Goal: Task Accomplishment & Management: Use online tool/utility

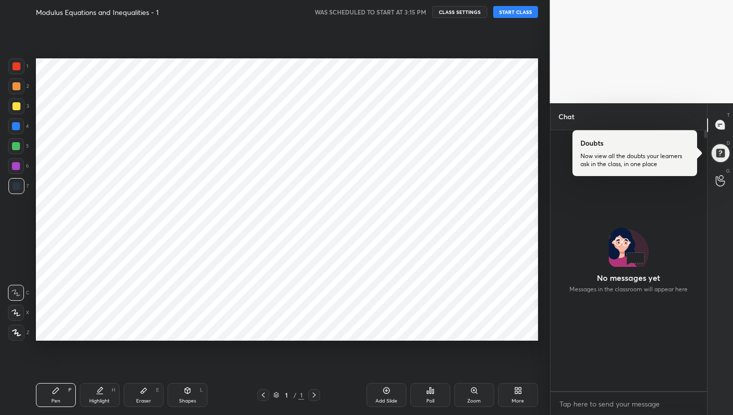
scroll to position [109, 0]
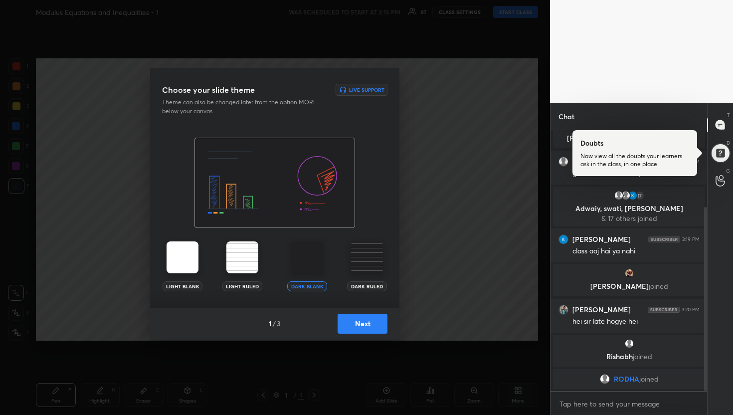
click at [371, 322] on button "Next" at bounding box center [363, 324] width 50 height 20
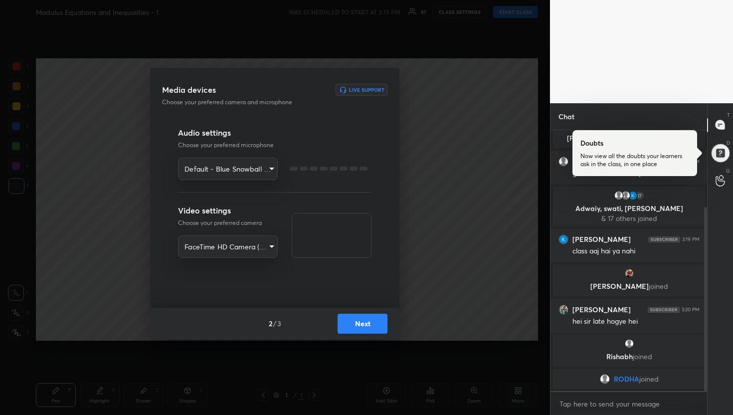
click at [371, 322] on button "Next" at bounding box center [363, 324] width 50 height 20
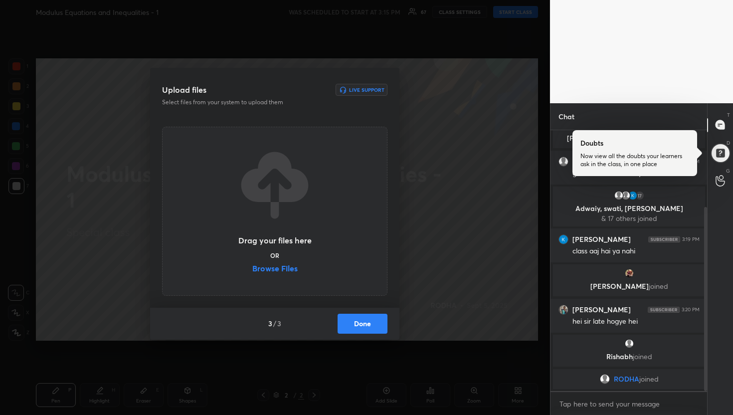
click at [291, 269] on label "Browse Files" at bounding box center [274, 269] width 45 height 10
click at [252, 269] on input "Browse Files" at bounding box center [252, 269] width 0 height 10
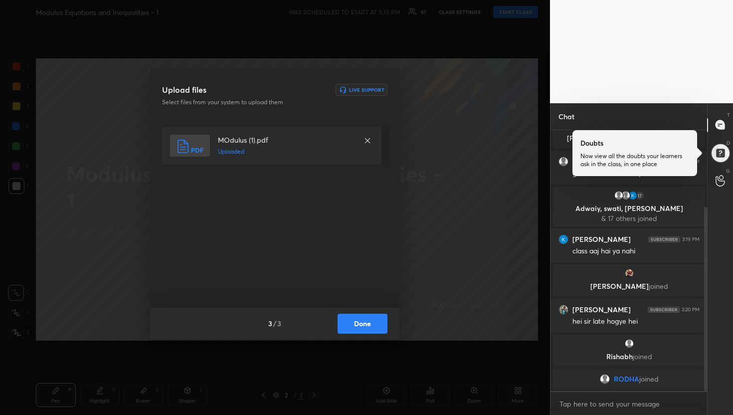
click at [363, 241] on div "MOdulus (1).pdf Uploaded" at bounding box center [275, 211] width 227 height 169
click at [358, 322] on button "Done" at bounding box center [363, 324] width 50 height 20
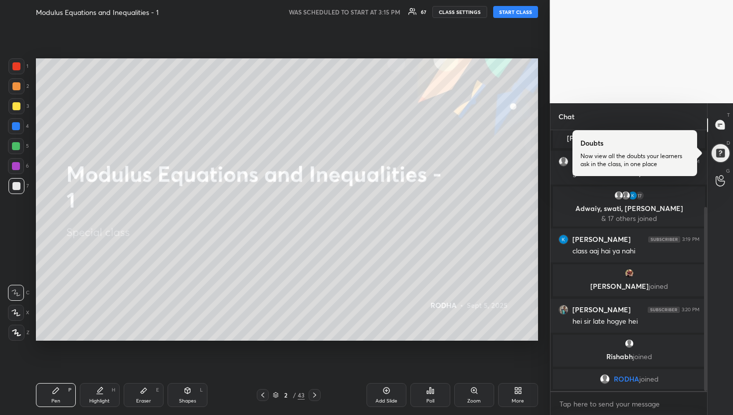
click at [511, 11] on button "START CLASS" at bounding box center [515, 12] width 45 height 12
type textarea "x"
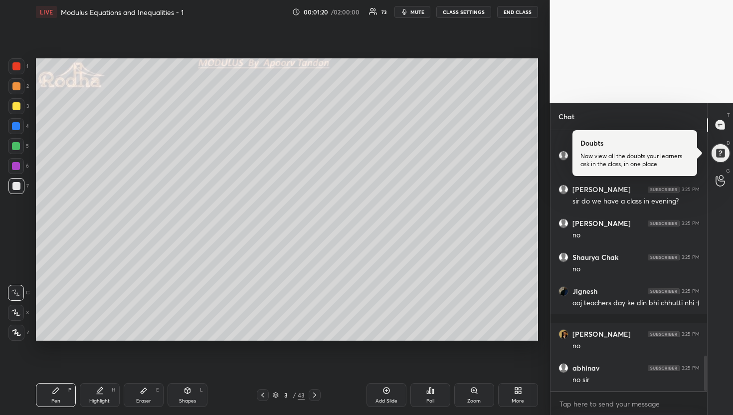
scroll to position [1692, 0]
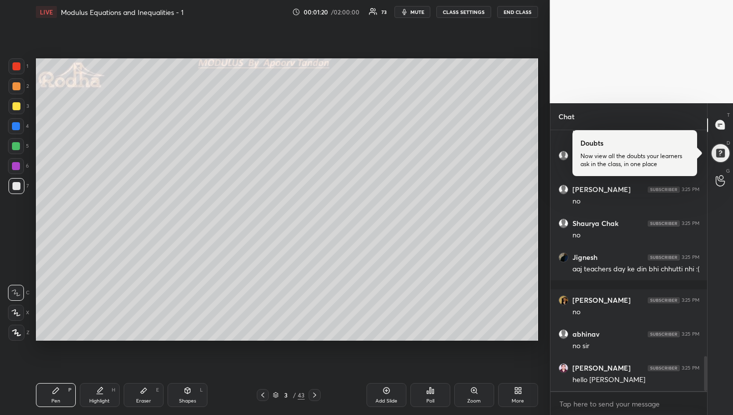
click at [19, 112] on div at bounding box center [16, 106] width 16 height 16
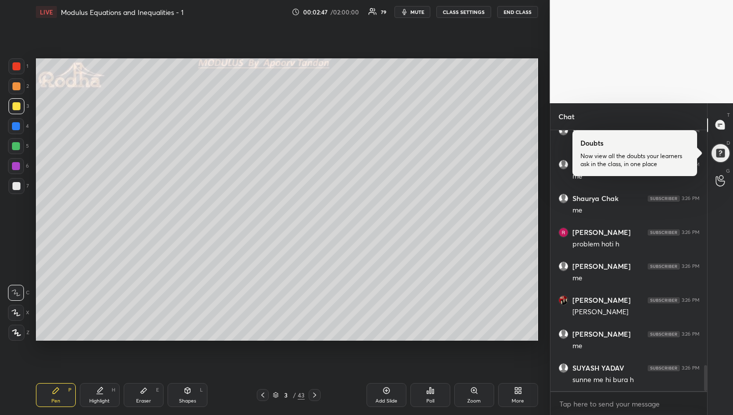
scroll to position [2362, 0]
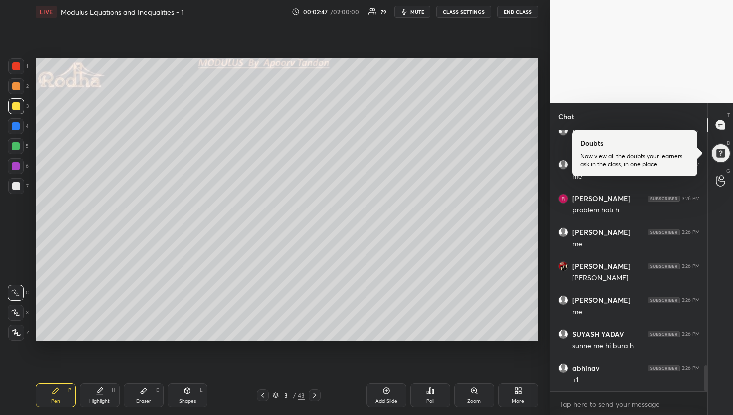
click at [17, 148] on div at bounding box center [16, 146] width 8 height 8
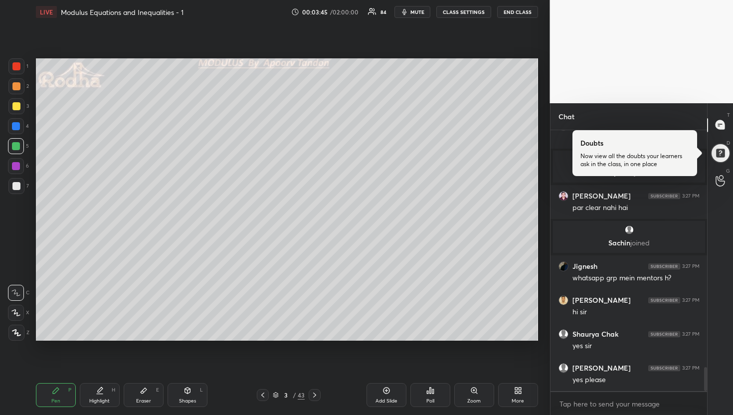
scroll to position [2555, 0]
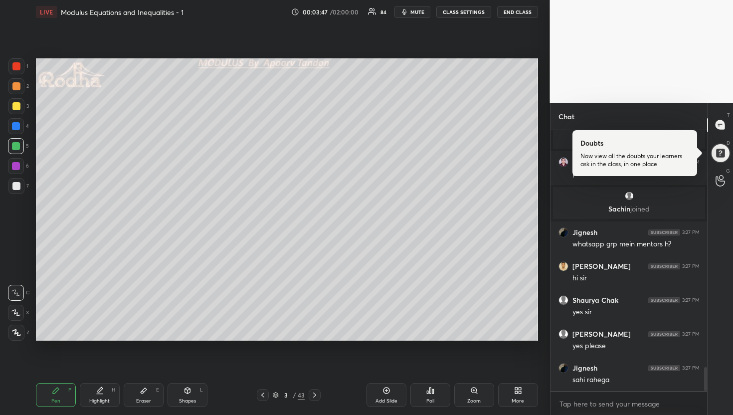
click at [17, 186] on div at bounding box center [16, 186] width 8 height 8
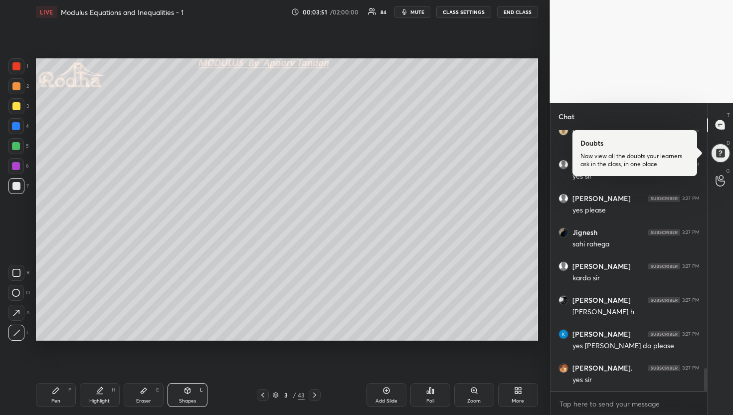
scroll to position [2724, 0]
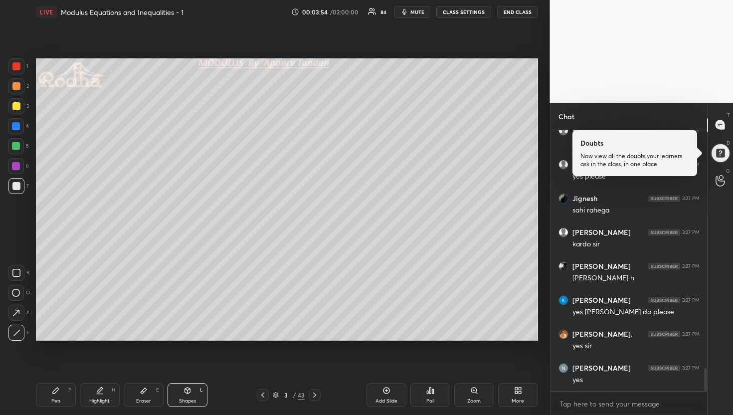
click at [59, 380] on div "Pen P Highlight H Eraser E Shapes L 3 / 43 Add Slide Poll Zoom More" at bounding box center [287, 395] width 502 height 40
click at [64, 394] on div "Pen P" at bounding box center [56, 395] width 40 height 24
click at [18, 311] on icon at bounding box center [15, 312] width 9 height 7
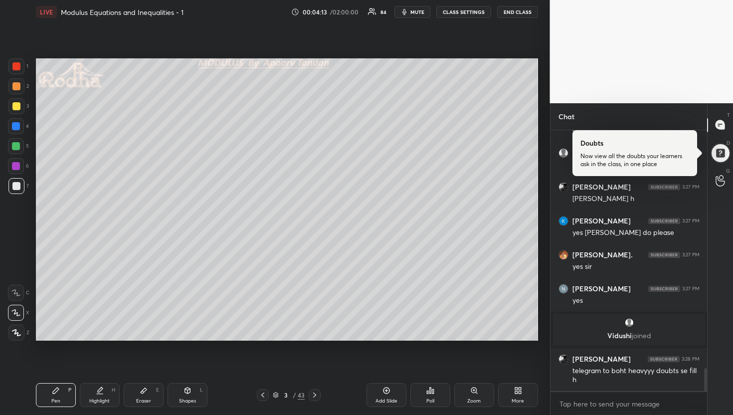
scroll to position [2705, 0]
click at [17, 151] on div at bounding box center [16, 146] width 16 height 16
click at [19, 128] on div at bounding box center [16, 126] width 8 height 8
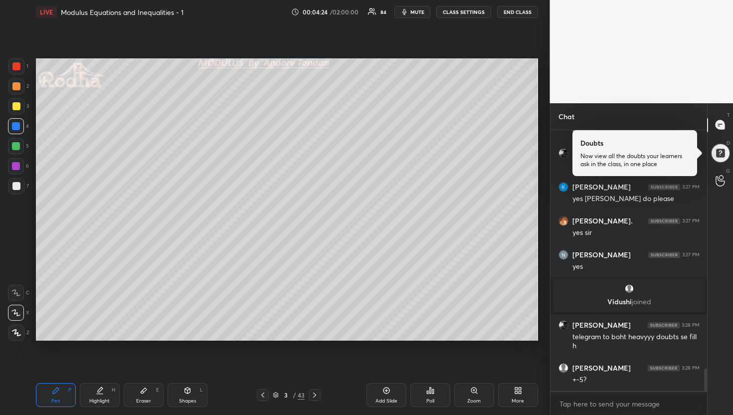
scroll to position [2773, 0]
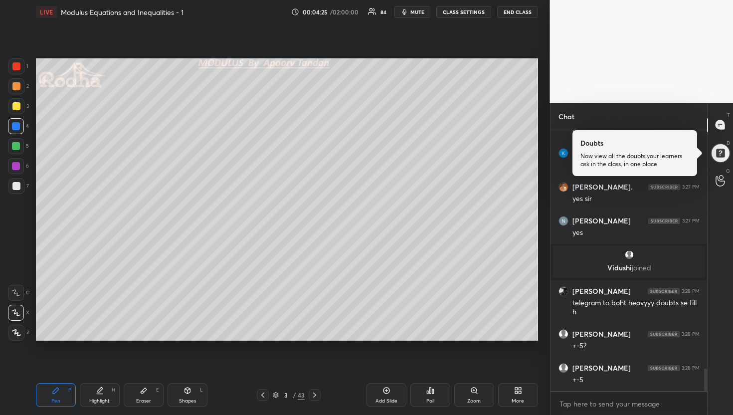
click at [22, 181] on div at bounding box center [16, 186] width 16 height 16
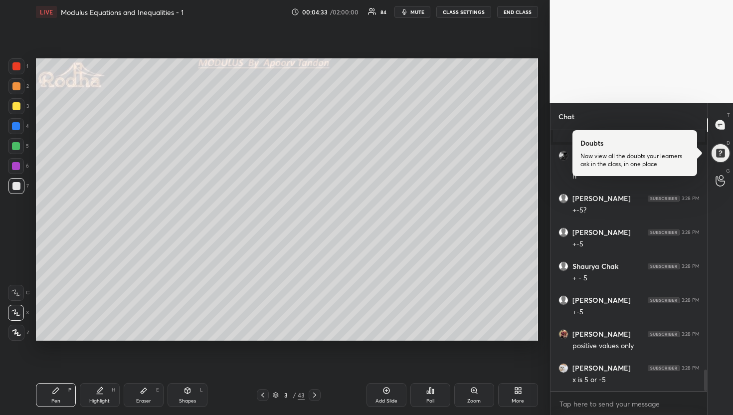
scroll to position [2942, 0]
click at [17, 89] on div at bounding box center [16, 86] width 8 height 8
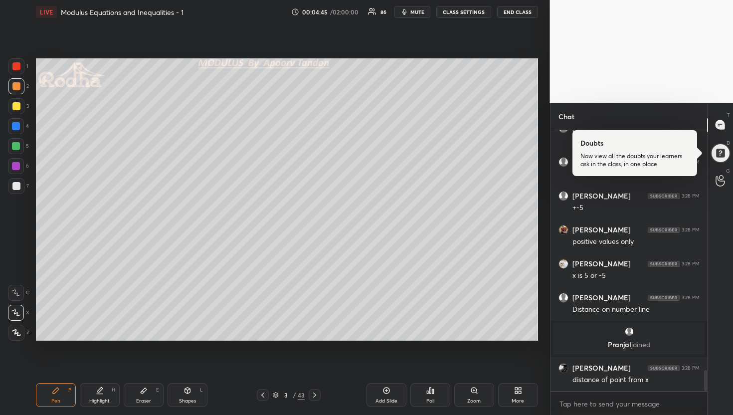
scroll to position [2961, 0]
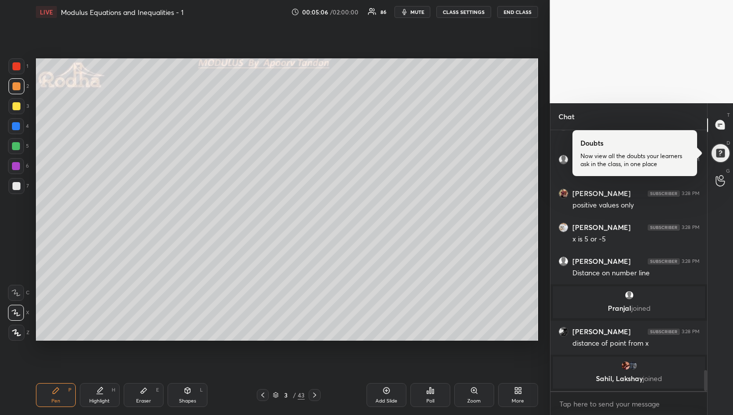
click at [17, 145] on div at bounding box center [16, 146] width 8 height 8
drag, startPoint x: 17, startPoint y: 183, endPoint x: 29, endPoint y: 187, distance: 13.1
click at [17, 183] on div at bounding box center [16, 186] width 8 height 8
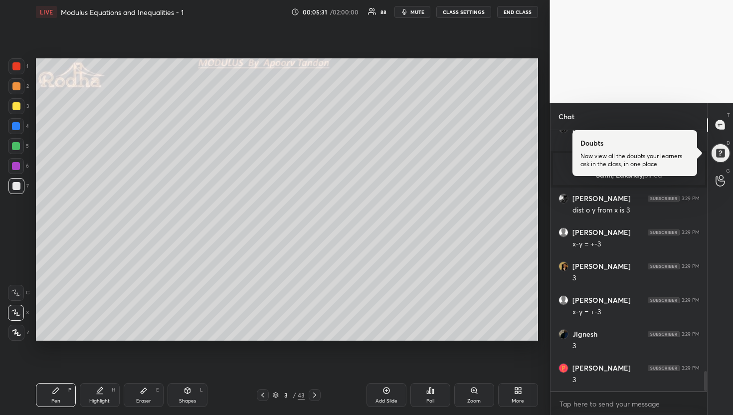
scroll to position [3189, 0]
drag, startPoint x: 15, startPoint y: 103, endPoint x: 30, endPoint y: 101, distance: 14.7
click at [16, 103] on div at bounding box center [16, 106] width 8 height 8
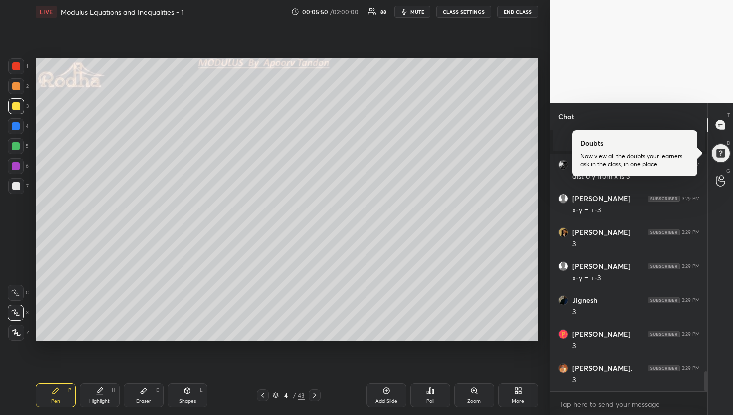
scroll to position [3223, 0]
drag, startPoint x: 11, startPoint y: 186, endPoint x: 17, endPoint y: 179, distance: 8.5
click at [11, 186] on div at bounding box center [16, 186] width 16 height 16
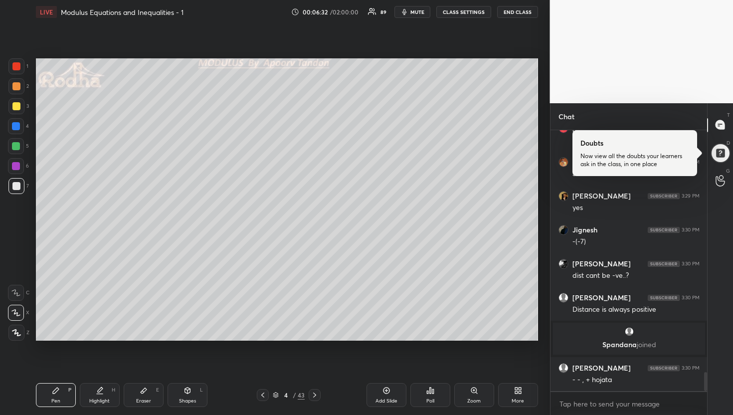
scroll to position [3312, 0]
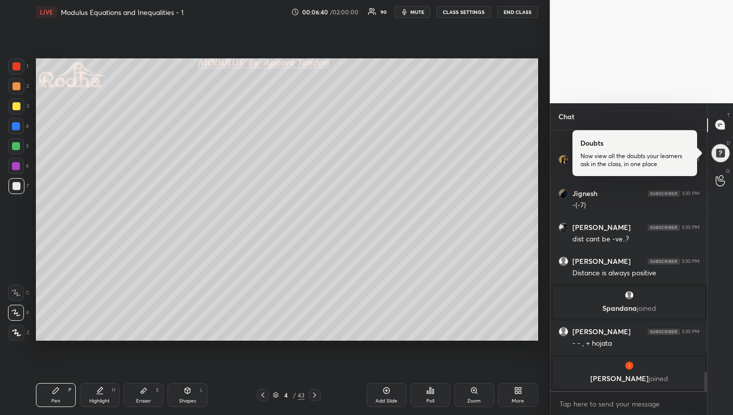
click at [22, 143] on div at bounding box center [16, 146] width 16 height 16
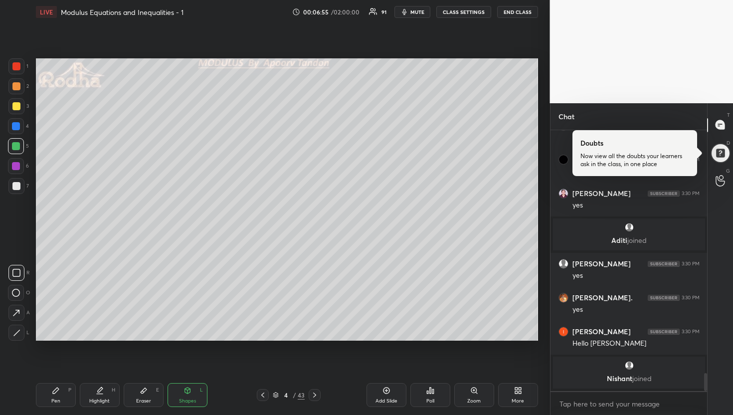
scroll to position [3577, 0]
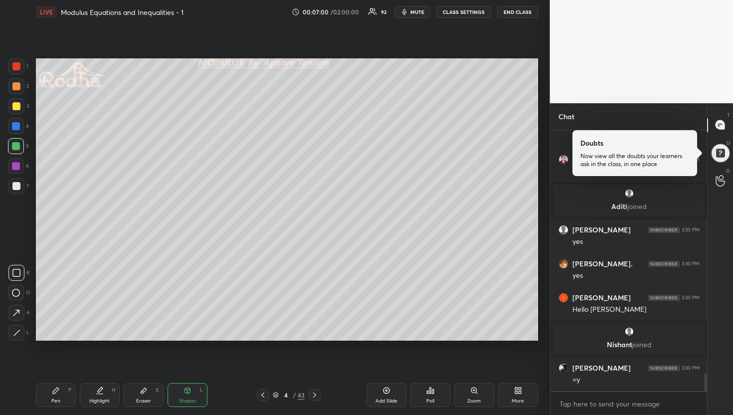
click at [17, 186] on div at bounding box center [16, 186] width 8 height 8
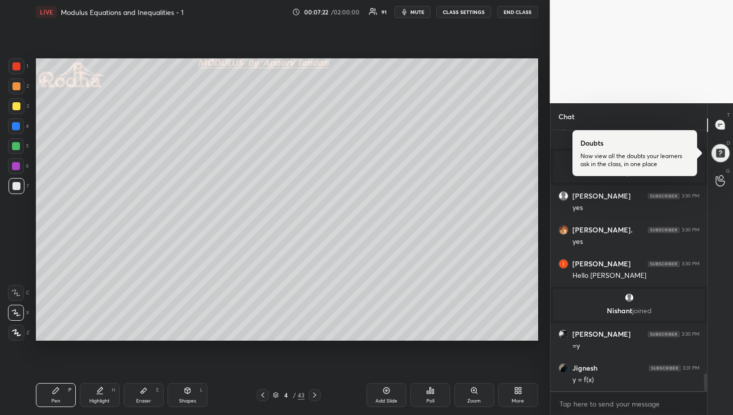
click at [18, 126] on div at bounding box center [16, 126] width 8 height 8
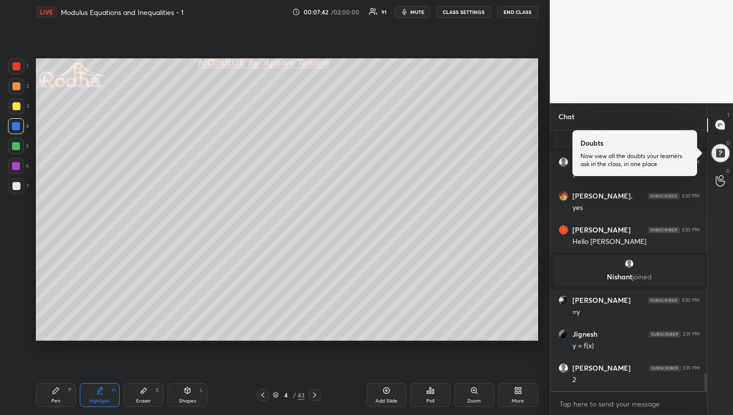
scroll to position [3679, 0]
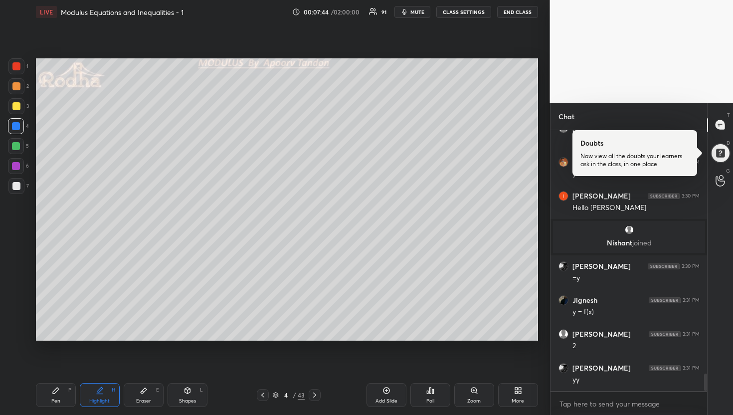
click at [15, 87] on div at bounding box center [16, 86] width 8 height 8
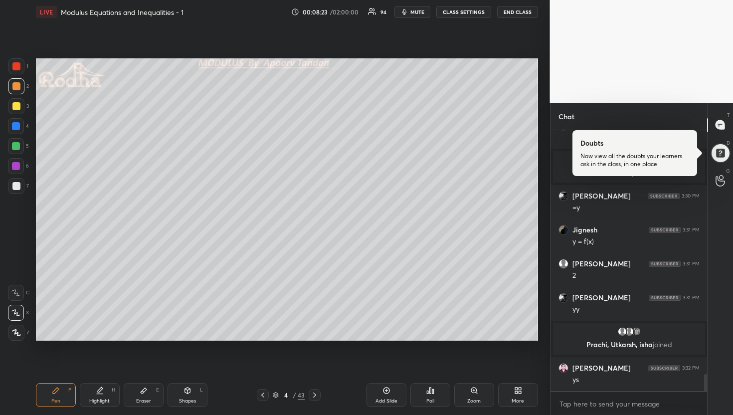
scroll to position [3739, 0]
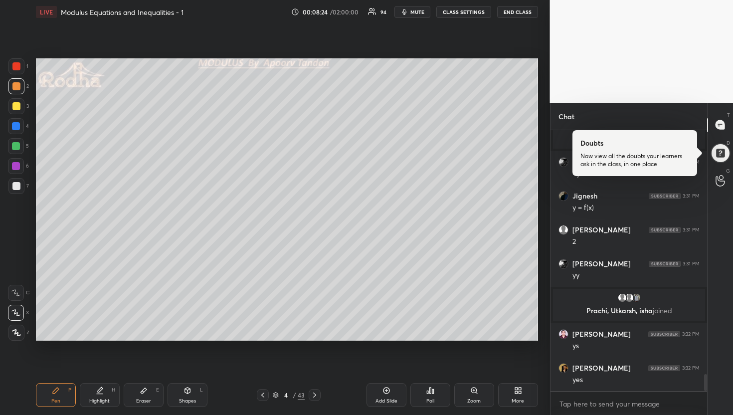
click at [18, 146] on div at bounding box center [16, 146] width 8 height 8
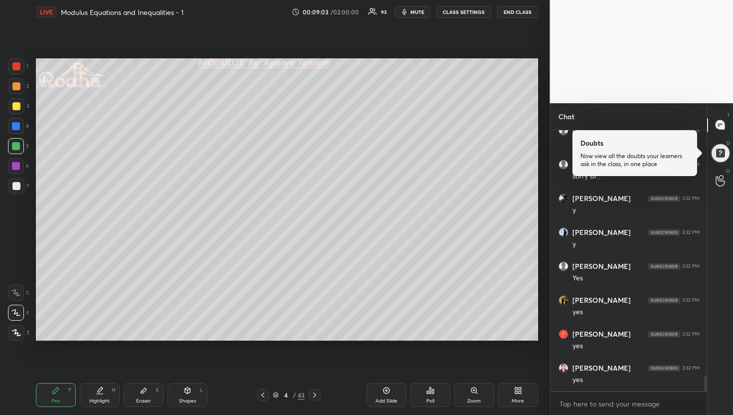
scroll to position [4145, 0]
click at [317, 395] on icon at bounding box center [315, 395] width 8 height 8
click at [17, 106] on div at bounding box center [16, 106] width 8 height 8
drag, startPoint x: 15, startPoint y: 190, endPoint x: 22, endPoint y: 185, distance: 9.0
click at [16, 189] on div at bounding box center [16, 186] width 16 height 16
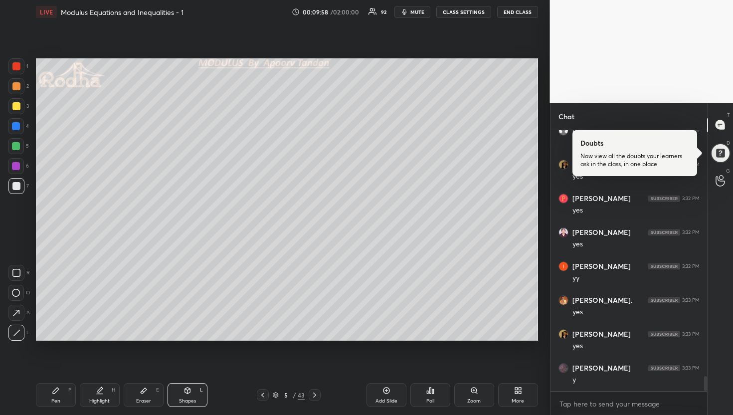
scroll to position [4281, 0]
click at [16, 124] on div at bounding box center [16, 126] width 8 height 8
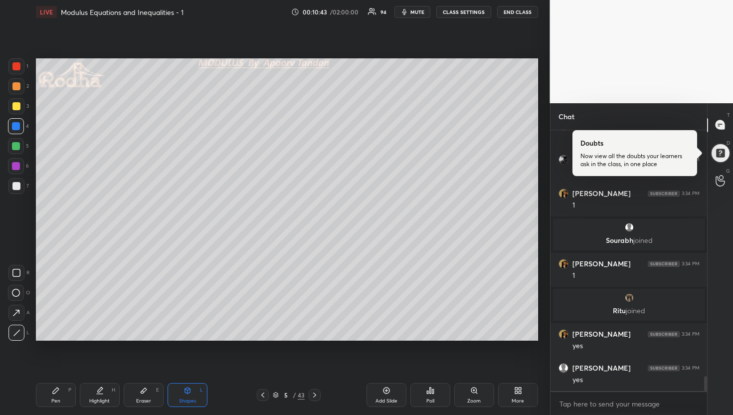
scroll to position [4354, 0]
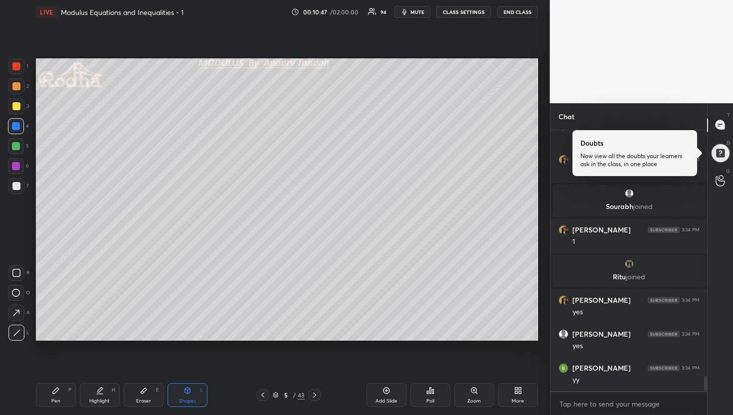
drag, startPoint x: 19, startPoint y: 87, endPoint x: 35, endPoint y: 87, distance: 16.0
click at [19, 88] on div at bounding box center [16, 86] width 8 height 8
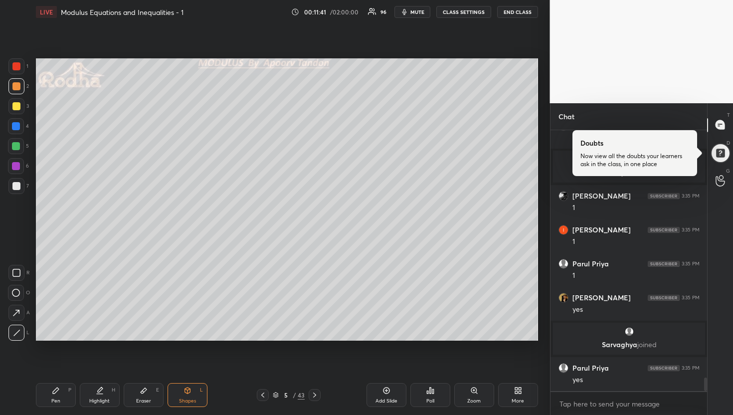
scroll to position [4713, 0]
click at [19, 148] on div at bounding box center [16, 146] width 8 height 8
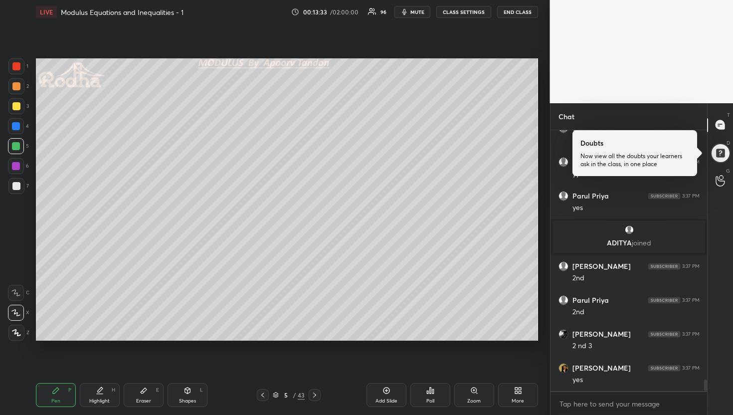
scroll to position [5816, 0]
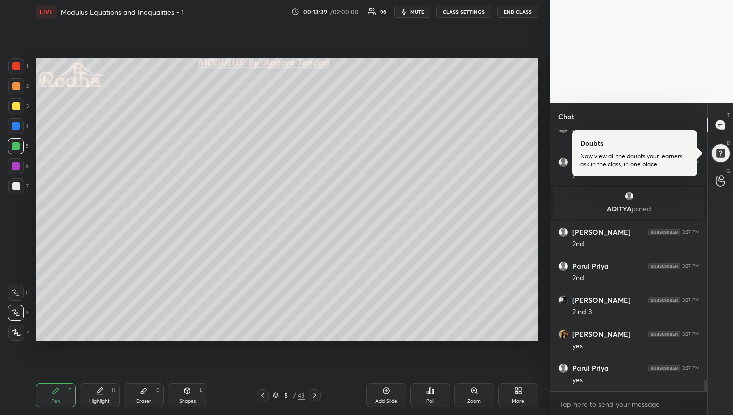
drag, startPoint x: 146, startPoint y: 391, endPoint x: 221, endPoint y: 357, distance: 82.8
click at [146, 391] on icon at bounding box center [144, 390] width 8 height 8
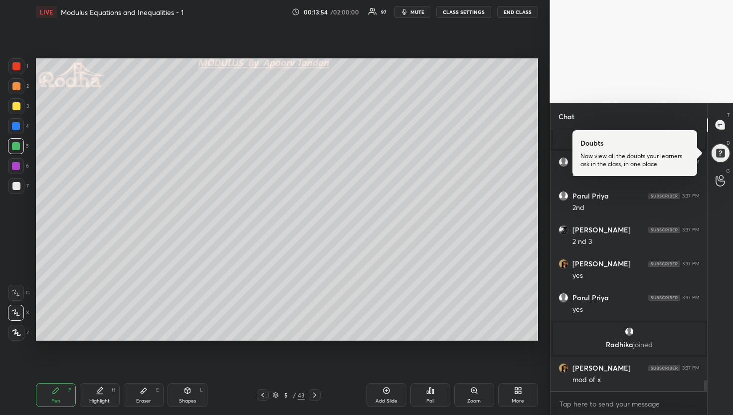
scroll to position [5866, 0]
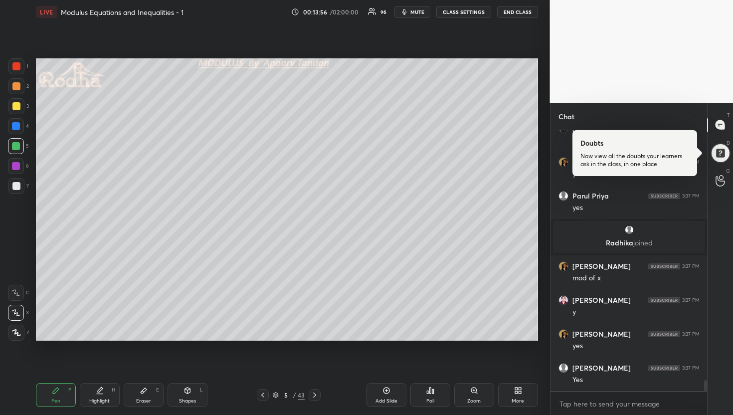
drag, startPoint x: 15, startPoint y: 86, endPoint x: 32, endPoint y: 89, distance: 17.8
click at [15, 86] on div at bounding box center [16, 86] width 8 height 8
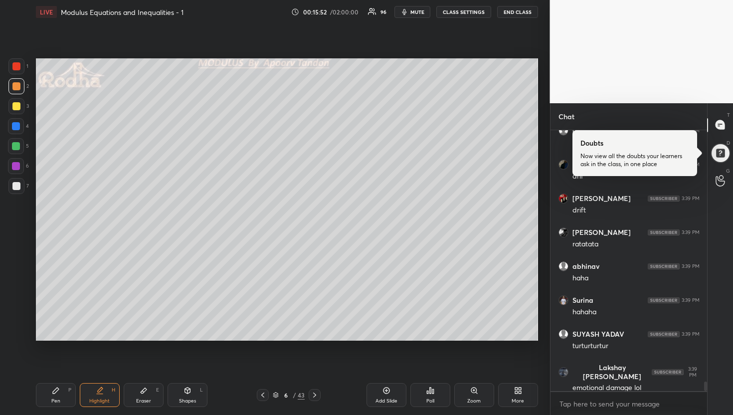
scroll to position [7125, 0]
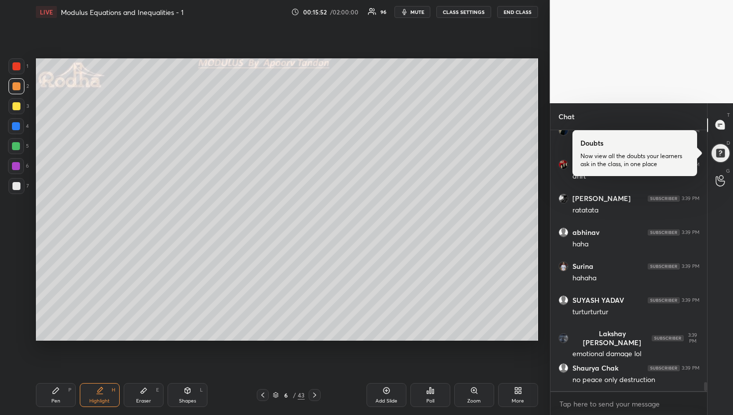
click at [18, 146] on div at bounding box center [16, 146] width 8 height 8
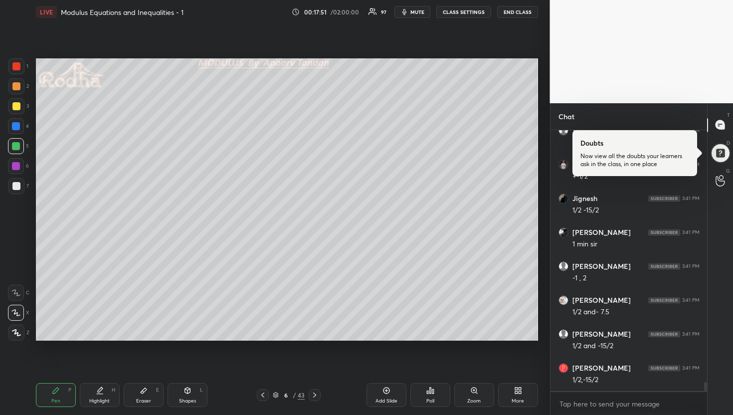
scroll to position [7369, 0]
click at [18, 106] on div at bounding box center [16, 106] width 8 height 8
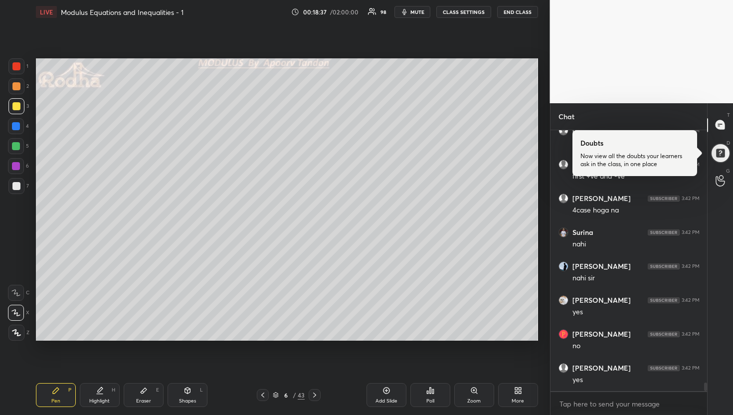
scroll to position [7703, 0]
click at [17, 146] on div at bounding box center [16, 146] width 8 height 8
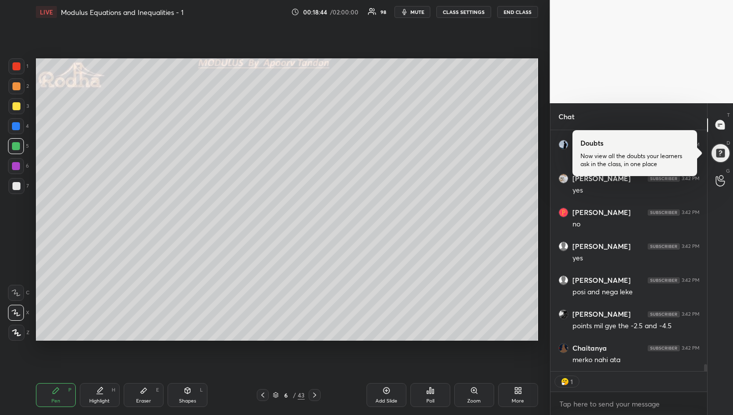
scroll to position [7825, 0]
click at [19, 88] on div at bounding box center [16, 86] width 8 height 8
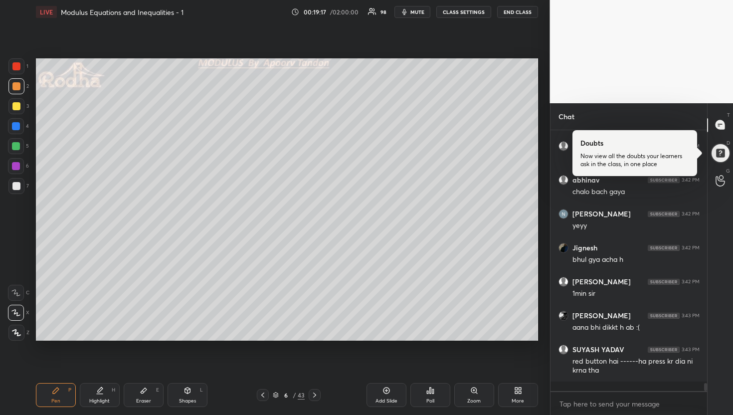
scroll to position [8085, 0]
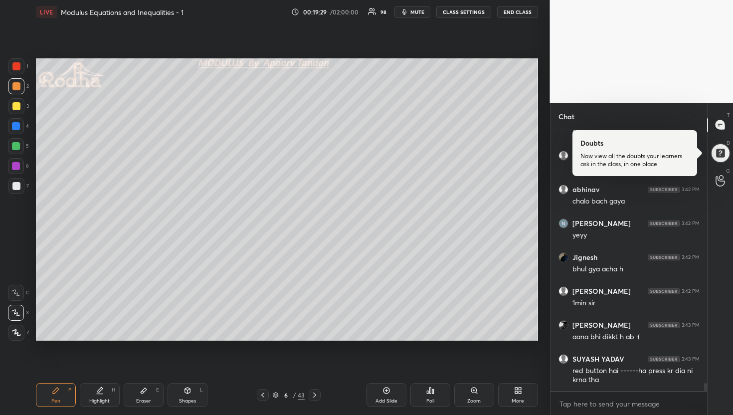
click at [18, 184] on div at bounding box center [16, 186] width 8 height 8
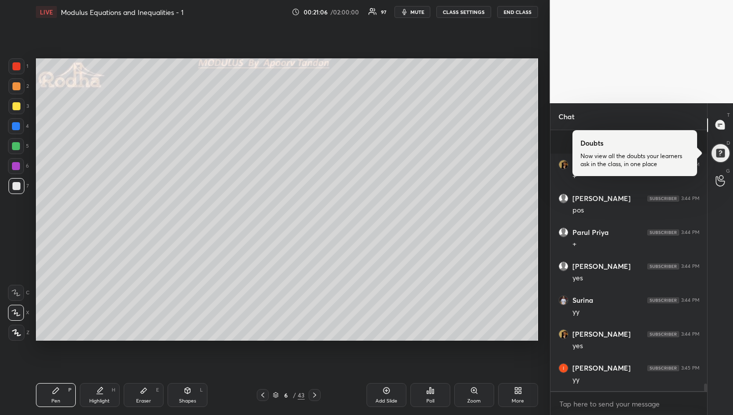
scroll to position [8907, 0]
drag, startPoint x: 20, startPoint y: 120, endPoint x: 26, endPoint y: 123, distance: 6.5
click at [20, 120] on div at bounding box center [16, 126] width 16 height 16
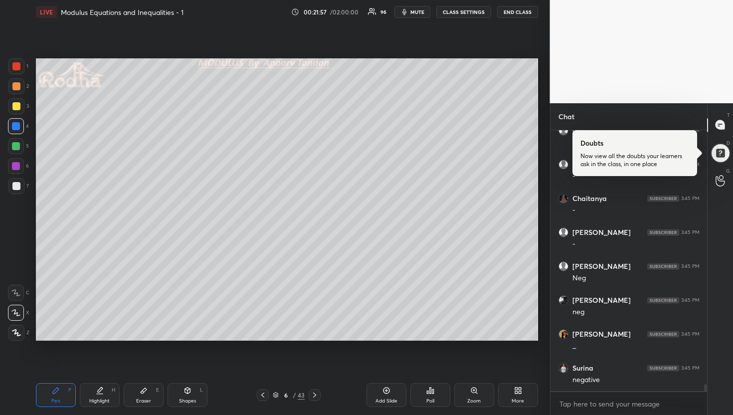
click at [18, 187] on div at bounding box center [16, 186] width 8 height 8
drag, startPoint x: 141, startPoint y: 396, endPoint x: 139, endPoint y: 375, distance: 21.0
click at [142, 393] on div "Eraser E" at bounding box center [144, 395] width 40 height 24
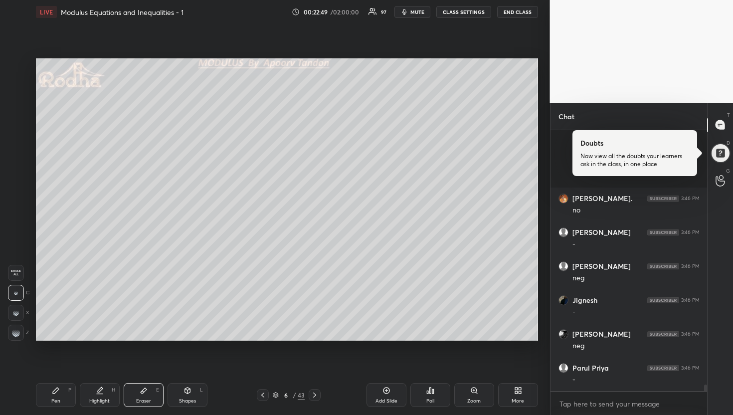
scroll to position [10026, 0]
click at [59, 396] on div "Pen P" at bounding box center [56, 395] width 40 height 24
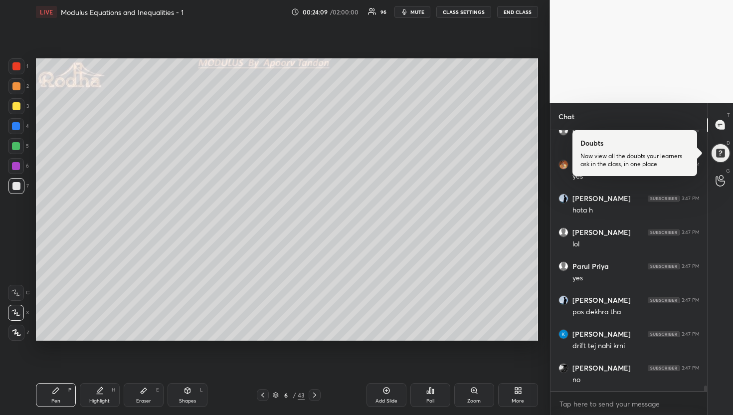
scroll to position [11688, 0]
drag, startPoint x: 18, startPoint y: 90, endPoint x: 30, endPoint y: 103, distance: 17.6
click at [19, 90] on div at bounding box center [16, 86] width 16 height 16
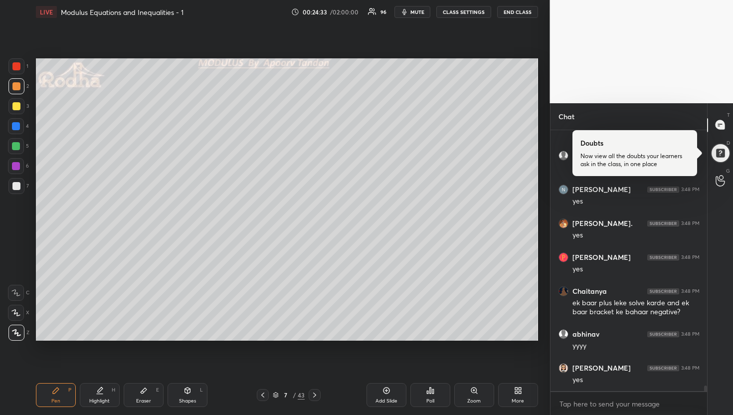
scroll to position [12137, 0]
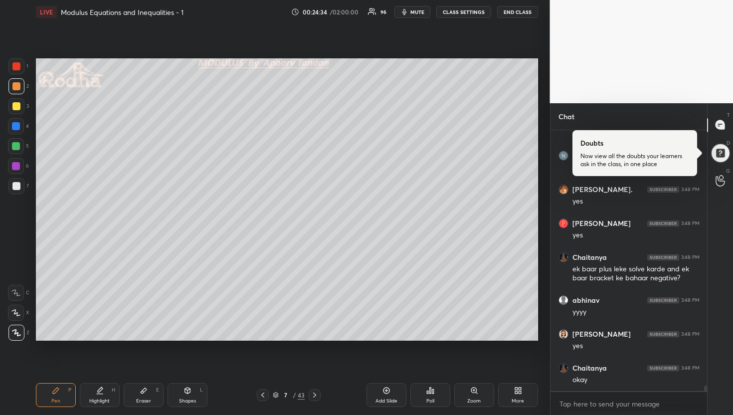
click at [19, 110] on div at bounding box center [16, 106] width 16 height 16
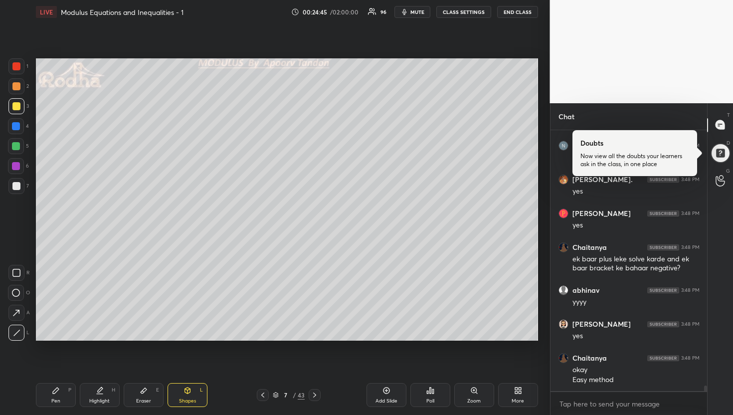
click at [61, 394] on div "Pen P" at bounding box center [56, 395] width 40 height 24
drag, startPoint x: 15, startPoint y: 145, endPoint x: 34, endPoint y: 148, distance: 19.6
click at [15, 146] on div at bounding box center [16, 146] width 8 height 8
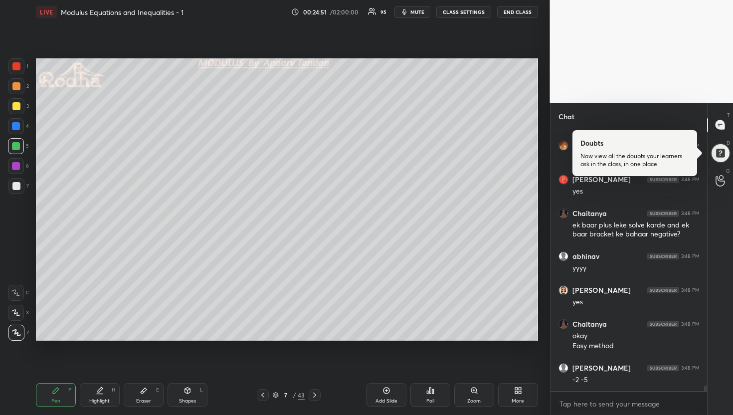
scroll to position [12283, 0]
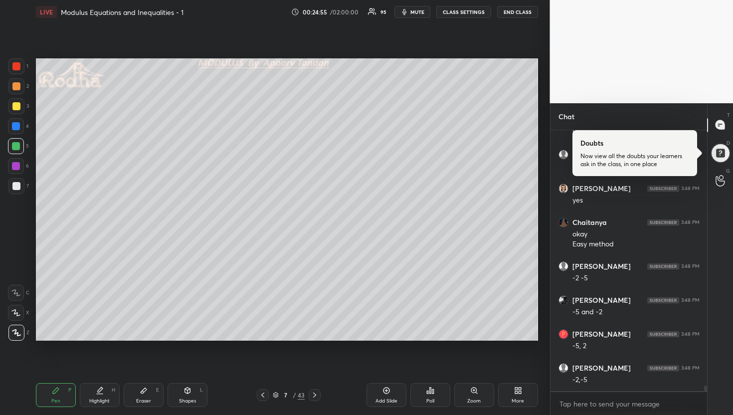
drag, startPoint x: 18, startPoint y: 312, endPoint x: 28, endPoint y: 306, distance: 12.1
click at [18, 312] on icon at bounding box center [15, 312] width 9 height 7
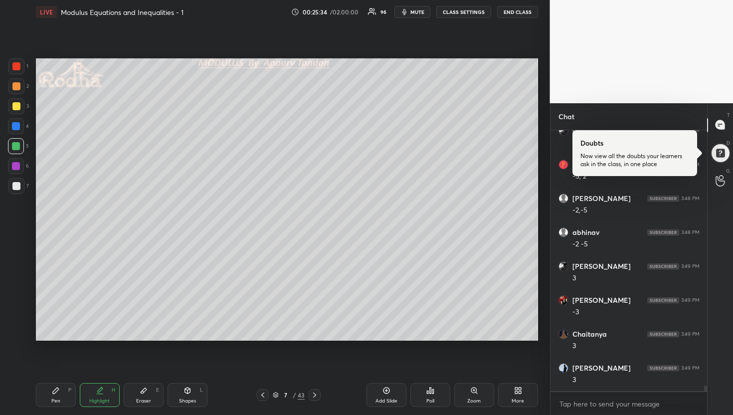
scroll to position [12486, 0]
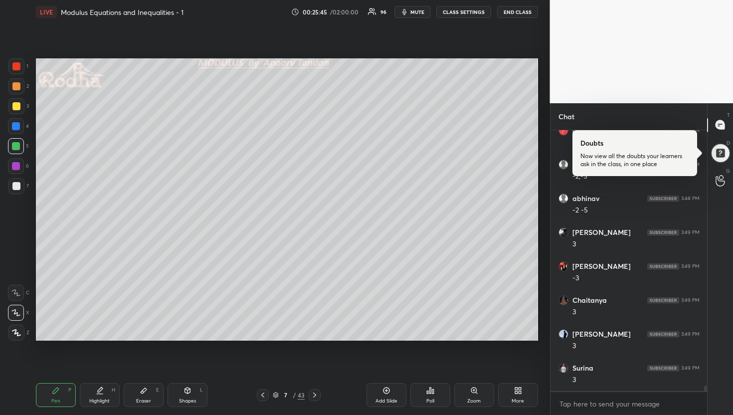
click at [20, 184] on div at bounding box center [16, 186] width 16 height 16
click at [17, 106] on div at bounding box center [16, 106] width 8 height 8
drag, startPoint x: 16, startPoint y: 184, endPoint x: 30, endPoint y: 180, distance: 14.5
click at [17, 184] on div at bounding box center [16, 186] width 8 height 8
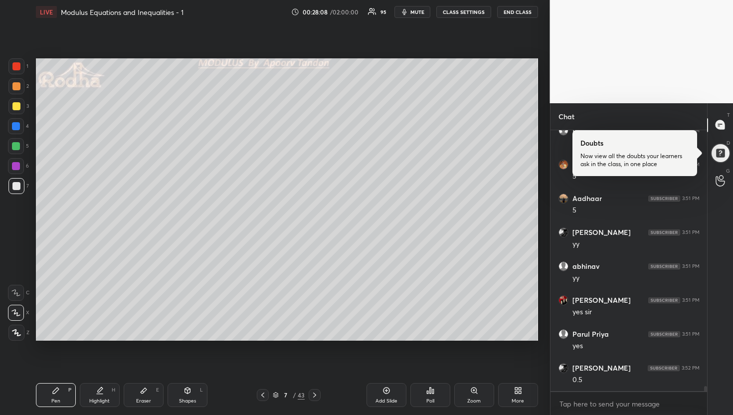
click at [19, 146] on div at bounding box center [16, 146] width 8 height 8
click at [21, 182] on div at bounding box center [16, 186] width 16 height 16
click at [15, 148] on div at bounding box center [16, 146] width 8 height 8
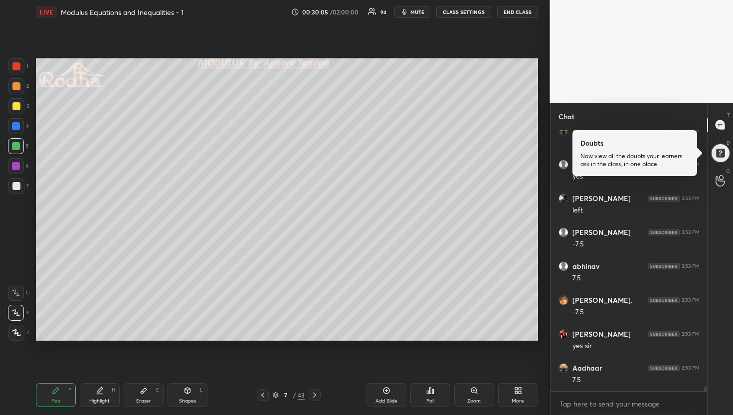
scroll to position [14635, 0]
drag, startPoint x: 18, startPoint y: 183, endPoint x: 30, endPoint y: 178, distance: 12.7
click at [19, 183] on div at bounding box center [16, 186] width 8 height 8
click at [20, 105] on div at bounding box center [16, 106] width 16 height 16
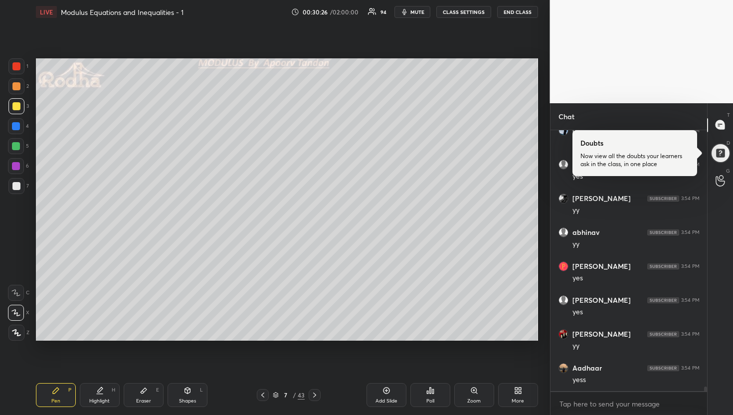
click at [18, 90] on div at bounding box center [16, 86] width 8 height 8
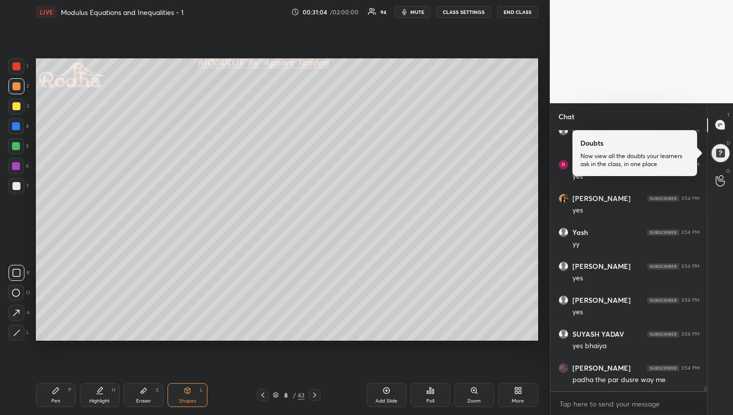
scroll to position [15652, 0]
click at [19, 146] on div at bounding box center [16, 146] width 8 height 8
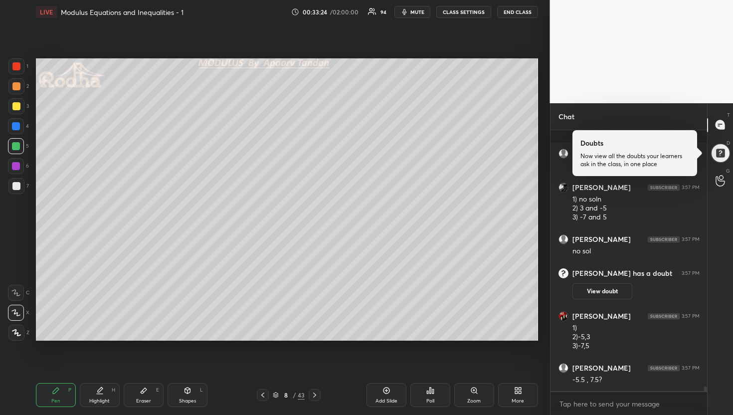
scroll to position [15099, 0]
click at [728, 151] on div at bounding box center [721, 153] width 20 height 20
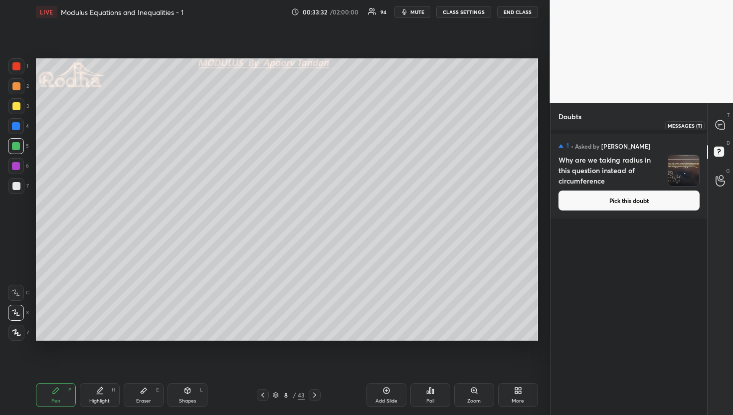
click at [722, 124] on icon at bounding box center [719, 124] width 9 height 9
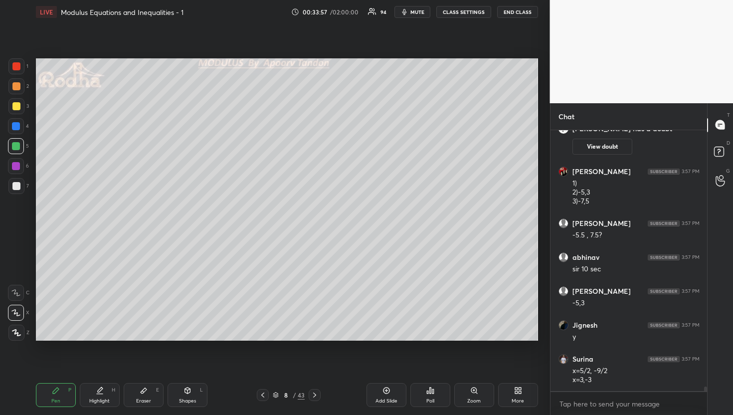
scroll to position [15487, 0]
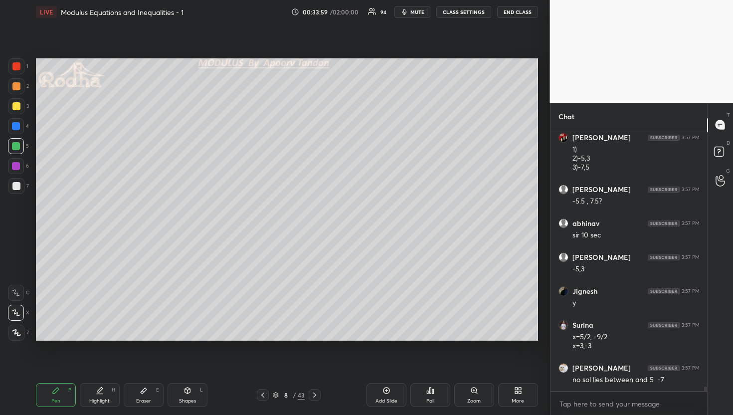
click at [14, 104] on div at bounding box center [16, 106] width 8 height 8
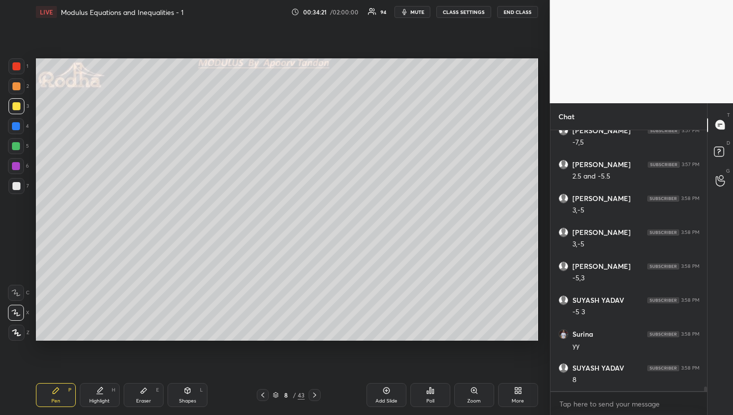
scroll to position [15894, 0]
click at [16, 184] on div at bounding box center [16, 186] width 8 height 8
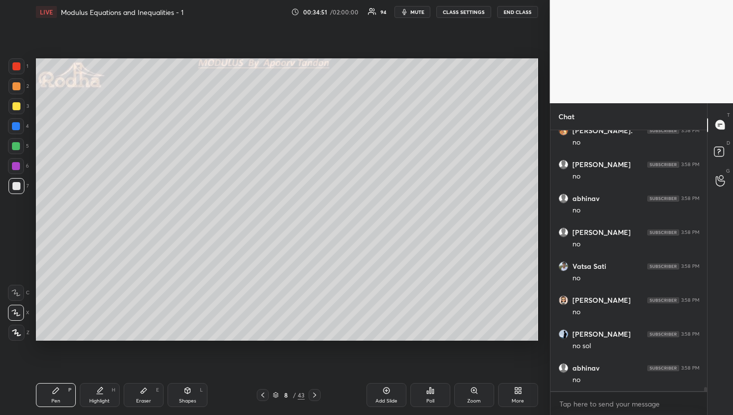
scroll to position [16852, 0]
click at [18, 150] on div at bounding box center [16, 146] width 16 height 16
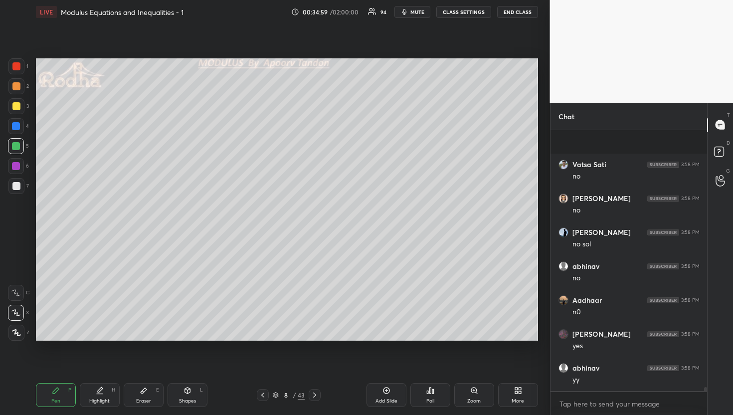
scroll to position [16988, 0]
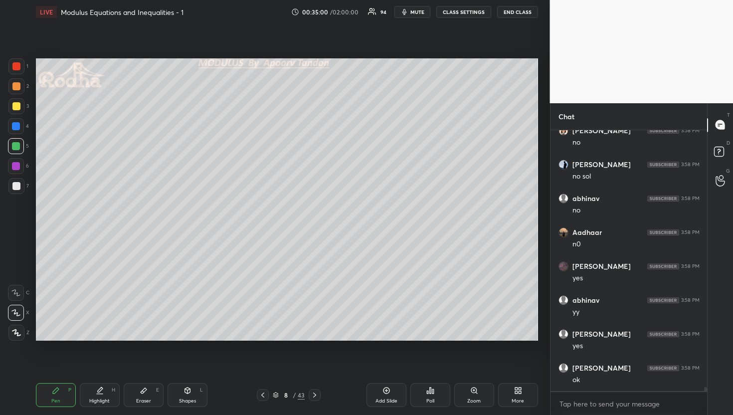
drag, startPoint x: 18, startPoint y: 105, endPoint x: 30, endPoint y: 108, distance: 12.3
click at [18, 105] on div at bounding box center [16, 106] width 8 height 8
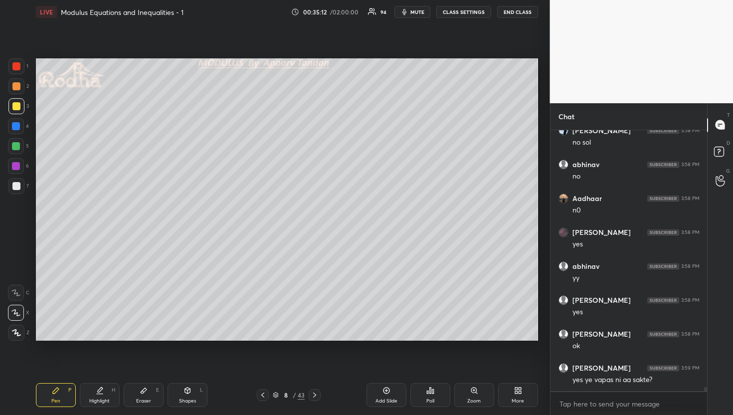
drag, startPoint x: 16, startPoint y: 148, endPoint x: 24, endPoint y: 151, distance: 8.1
click at [16, 148] on div at bounding box center [16, 146] width 8 height 8
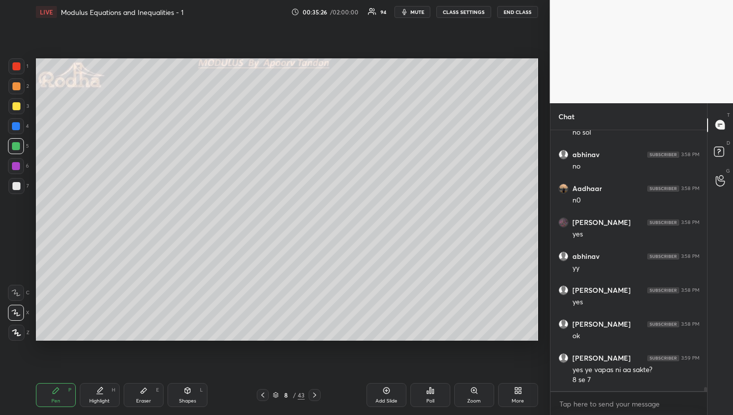
click at [18, 126] on div at bounding box center [16, 126] width 8 height 8
click at [20, 143] on div at bounding box center [16, 146] width 16 height 16
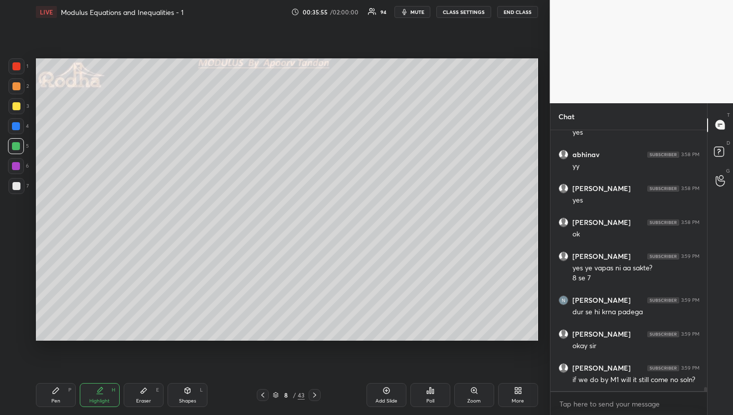
scroll to position [17167, 0]
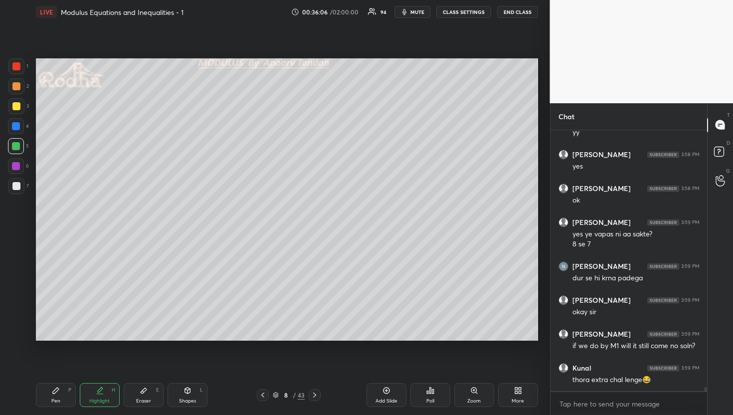
click at [15, 188] on div at bounding box center [16, 186] width 8 height 8
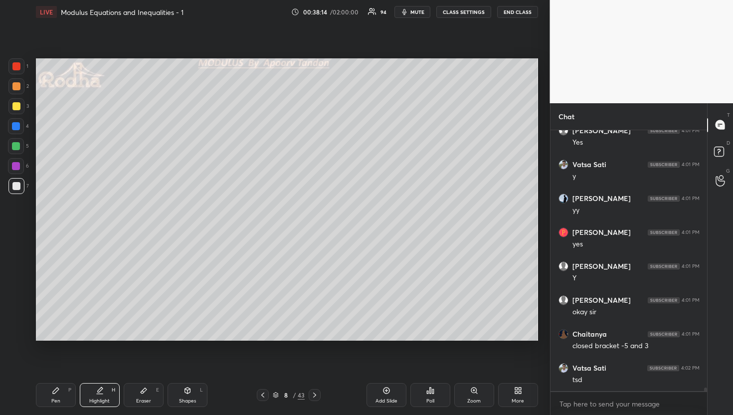
scroll to position [18533, 0]
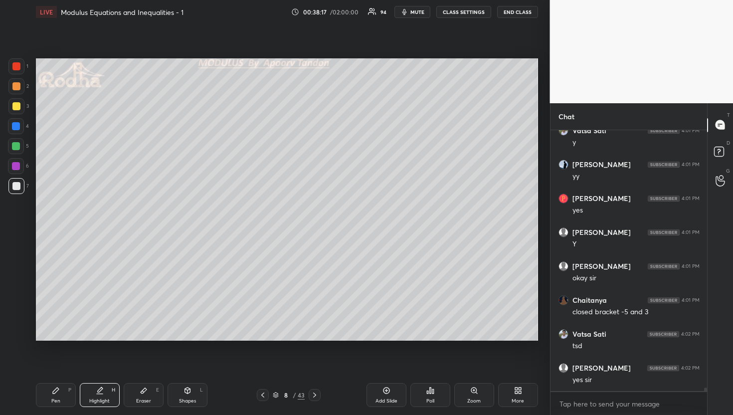
click at [15, 144] on div at bounding box center [16, 146] width 8 height 8
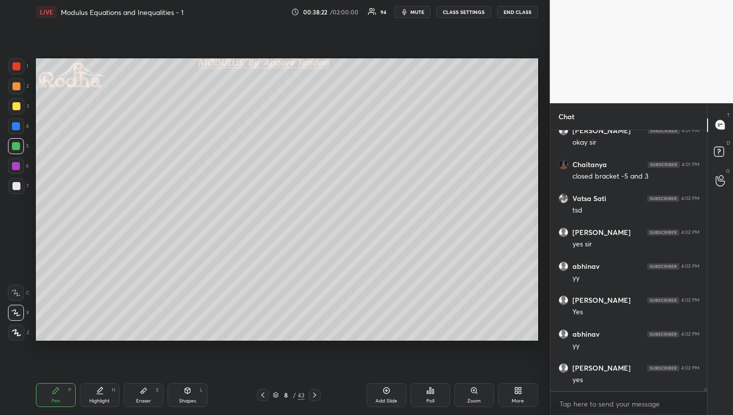
scroll to position [18737, 0]
click at [15, 106] on div at bounding box center [16, 106] width 8 height 8
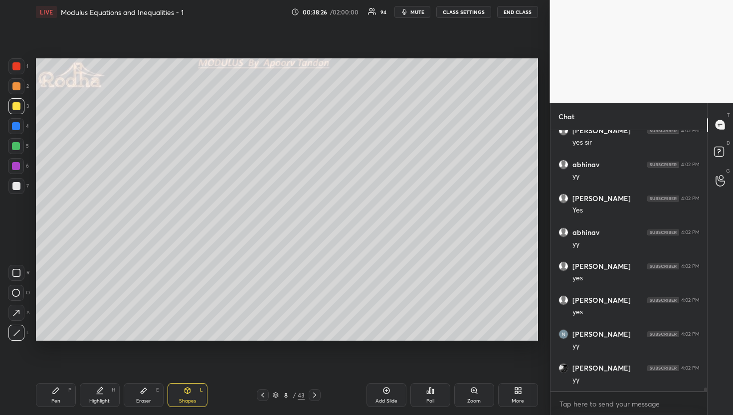
scroll to position [18805, 0]
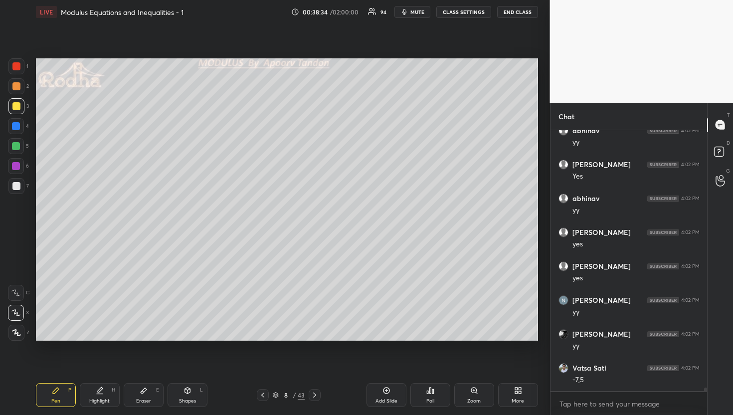
drag, startPoint x: 17, startPoint y: 184, endPoint x: 26, endPoint y: 188, distance: 9.8
click at [17, 184] on div at bounding box center [16, 186] width 8 height 8
click at [17, 144] on div at bounding box center [16, 146] width 8 height 8
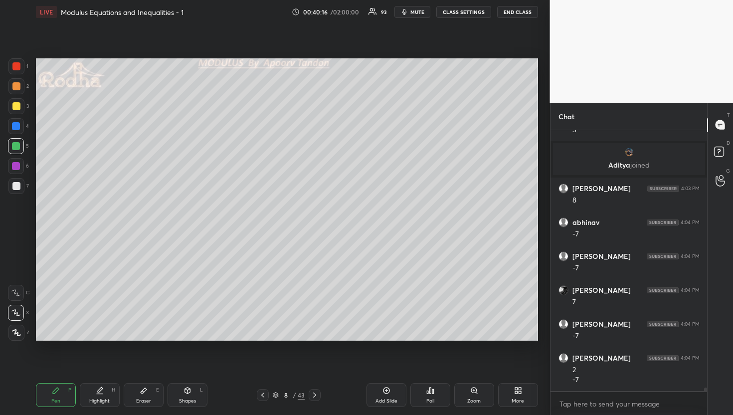
scroll to position [18857, 0]
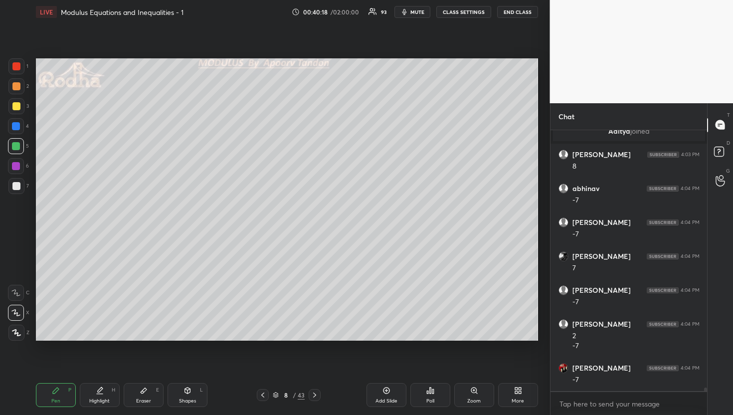
click at [15, 184] on div at bounding box center [16, 186] width 8 height 8
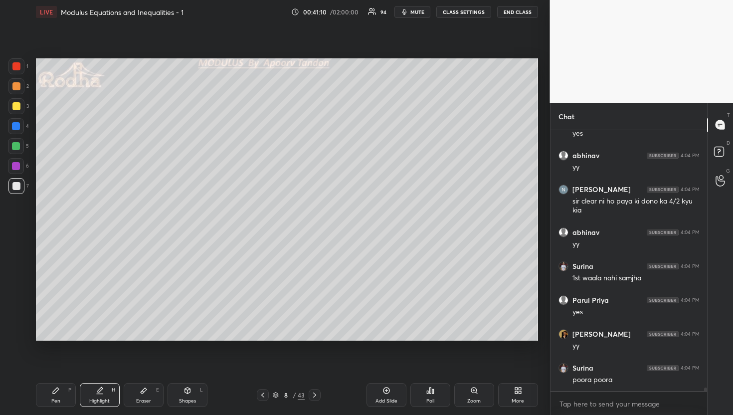
scroll to position [19544, 0]
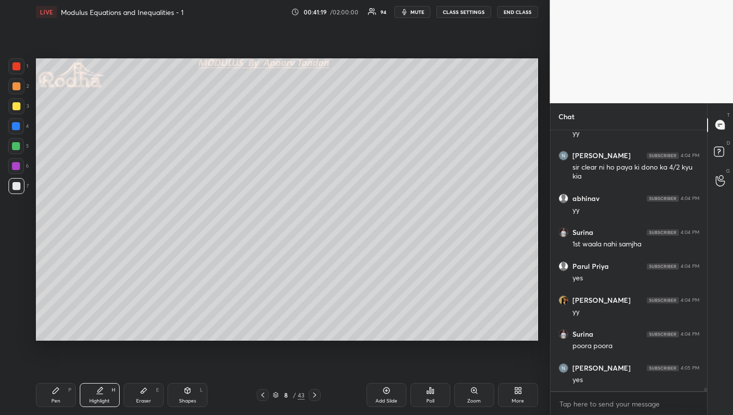
click at [97, 340] on div "Setting up your live class Poll for secs No correct answer Start poll" at bounding box center [287, 199] width 510 height 351
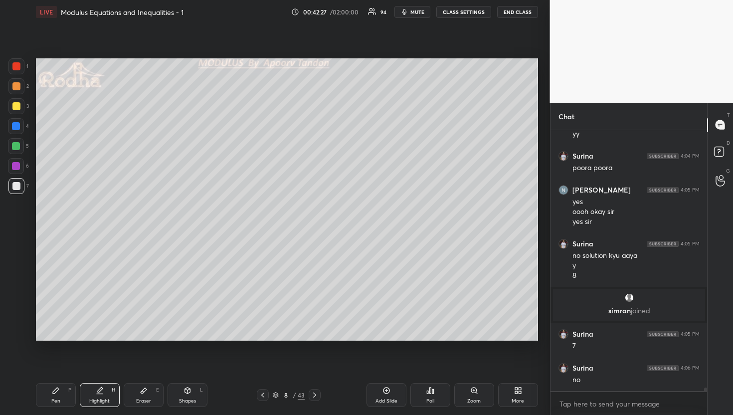
scroll to position [19450, 0]
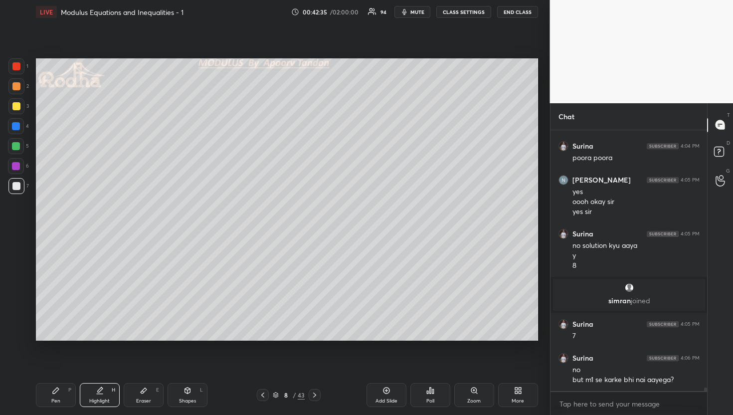
click at [317, 395] on icon at bounding box center [315, 395] width 8 height 8
click at [23, 143] on div at bounding box center [16, 146] width 16 height 16
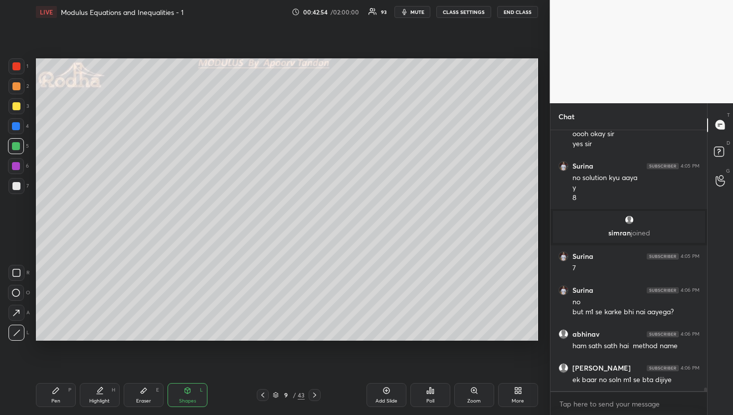
scroll to position [19552, 0]
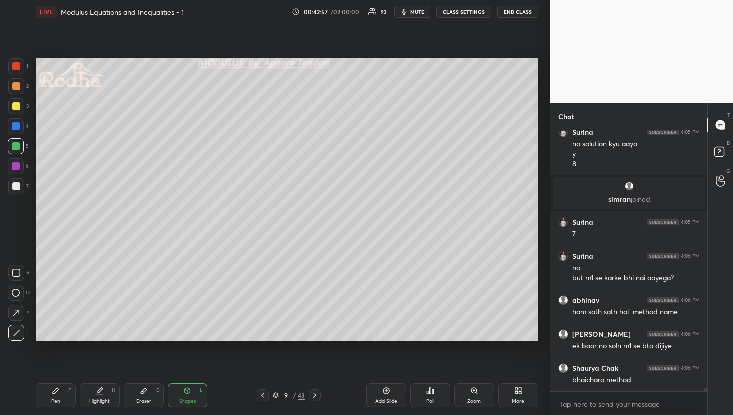
click at [16, 128] on div at bounding box center [16, 126] width 8 height 8
drag, startPoint x: 15, startPoint y: 180, endPoint x: 28, endPoint y: 179, distance: 13.5
click at [18, 179] on div at bounding box center [16, 186] width 16 height 16
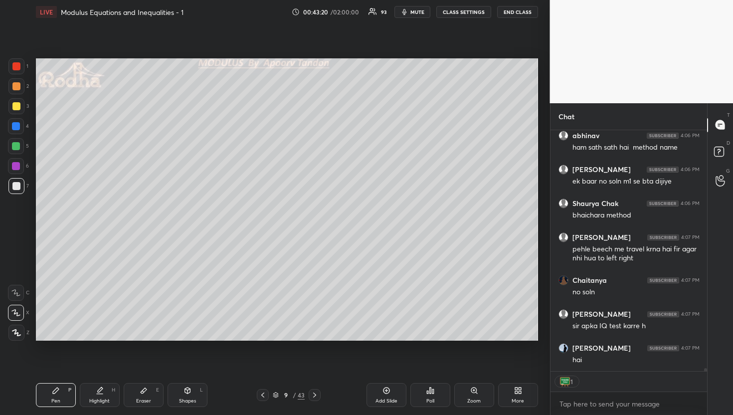
scroll to position [19753, 0]
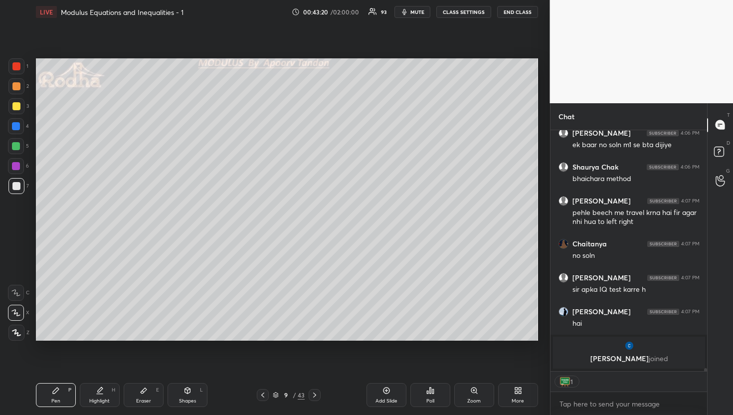
click at [26, 114] on div "1 2 3 4 5 6 7" at bounding box center [18, 128] width 21 height 140
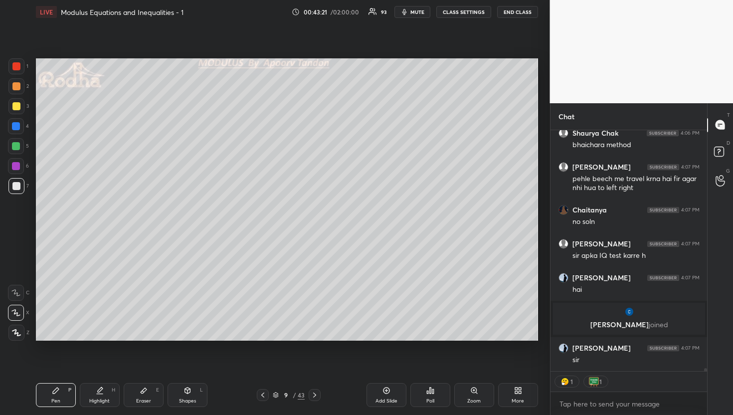
scroll to position [19749, 0]
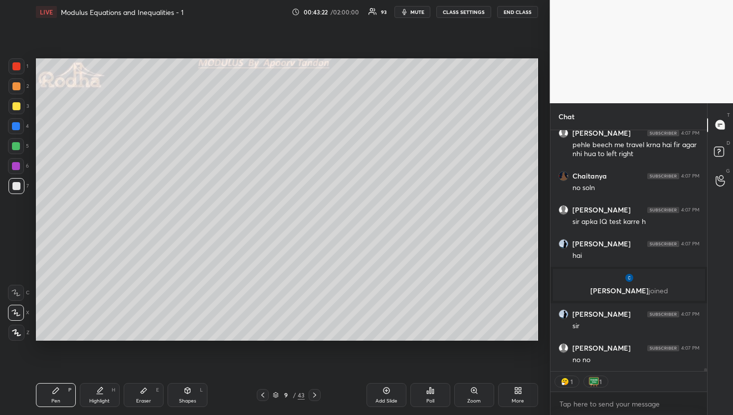
click at [17, 91] on div at bounding box center [16, 86] width 16 height 16
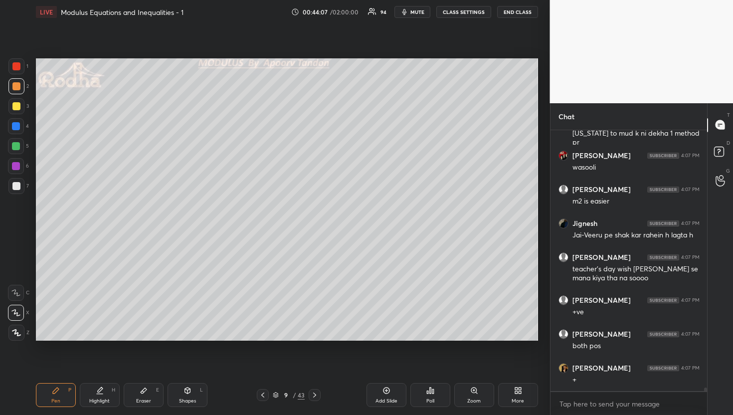
scroll to position [20222, 0]
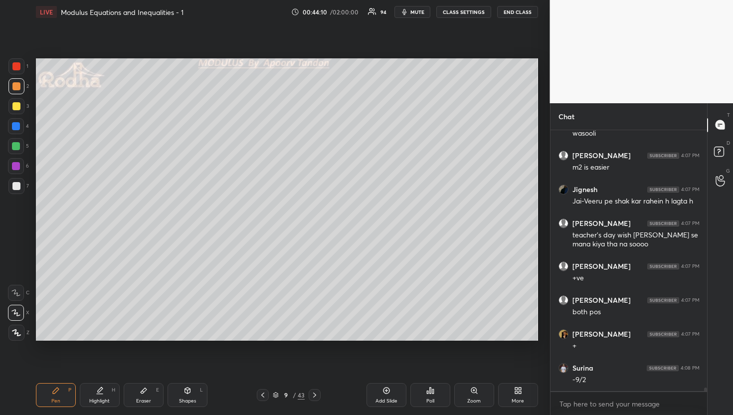
click at [142, 399] on div "Eraser" at bounding box center [143, 400] width 15 height 5
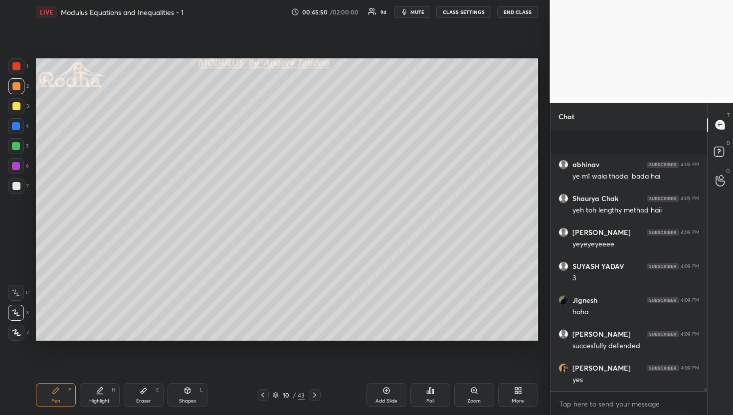
scroll to position [20926, 0]
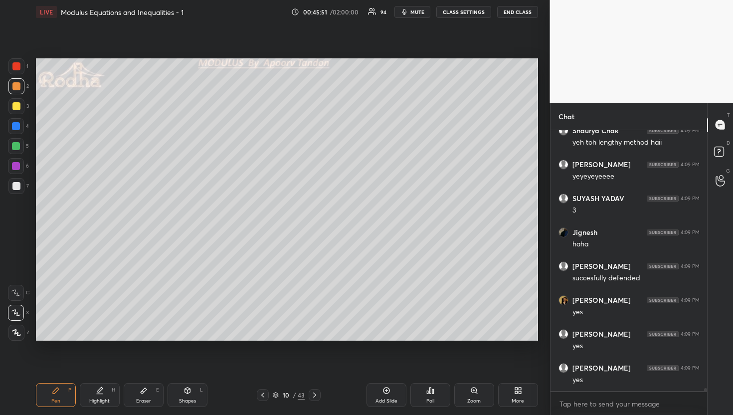
click at [17, 147] on div at bounding box center [16, 146] width 8 height 8
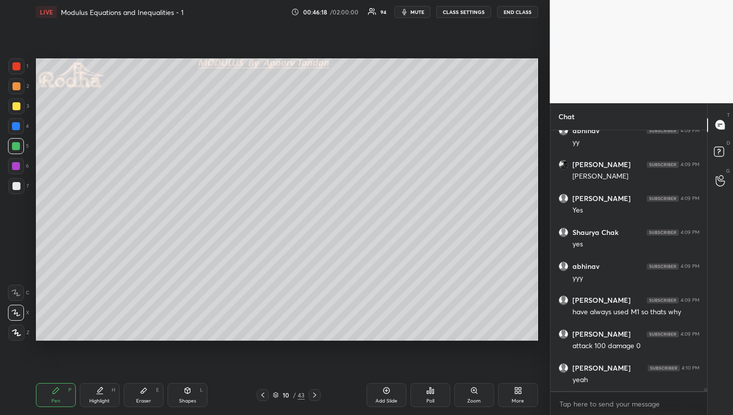
scroll to position [21241, 0]
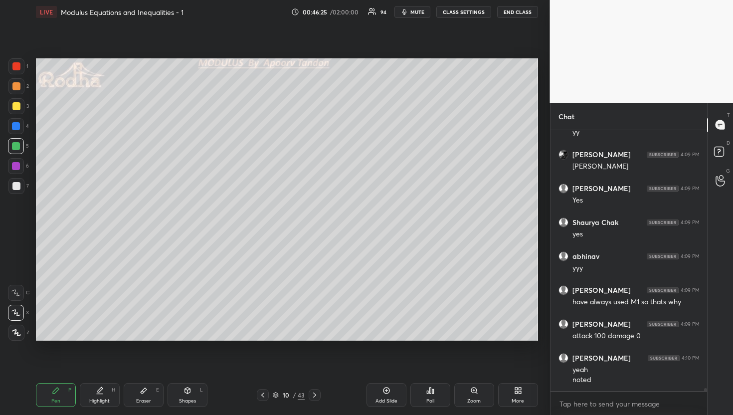
click at [18, 103] on div at bounding box center [16, 106] width 8 height 8
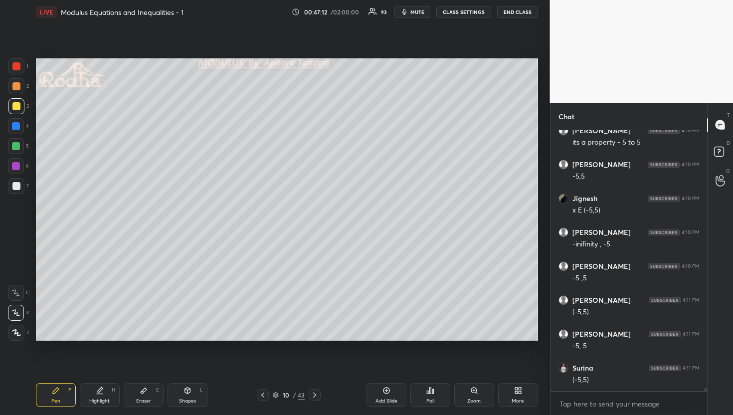
scroll to position [21580, 0]
click at [17, 183] on div at bounding box center [16, 186] width 8 height 8
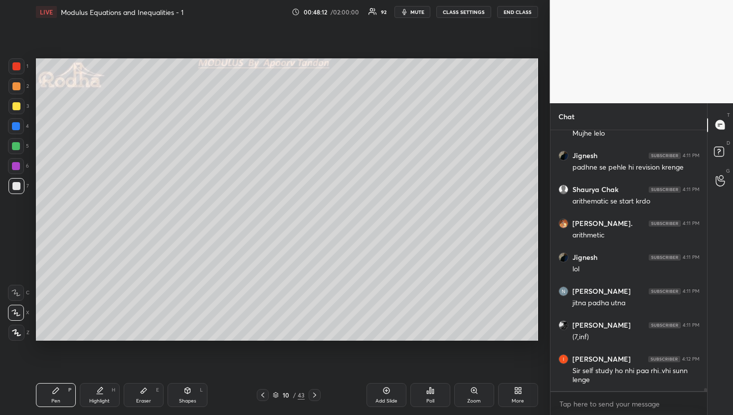
scroll to position [22378, 0]
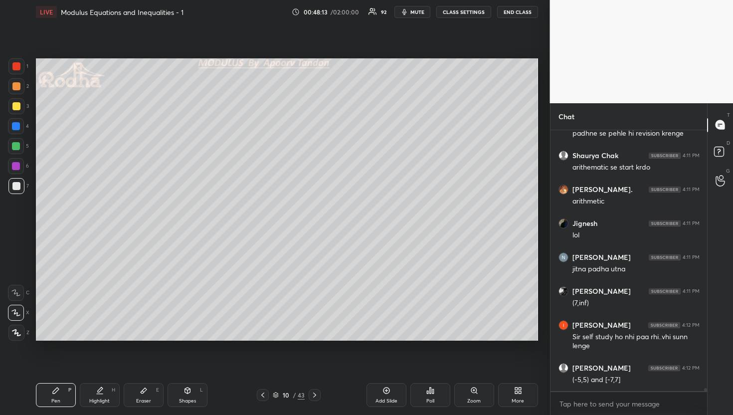
drag, startPoint x: 16, startPoint y: 139, endPoint x: 35, endPoint y: 137, distance: 18.6
click at [17, 139] on div at bounding box center [16, 146] width 16 height 16
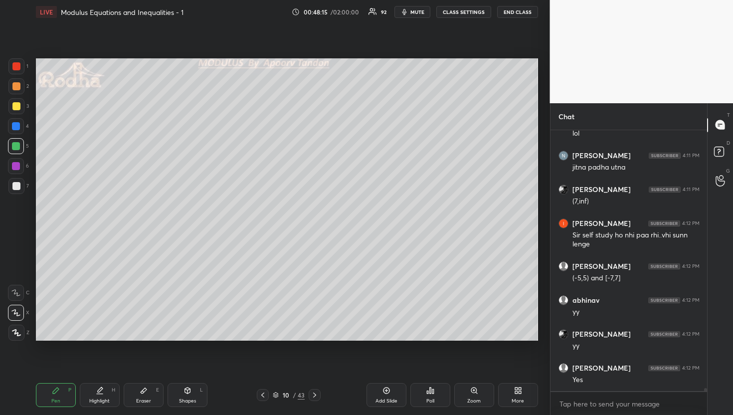
scroll to position [22513, 0]
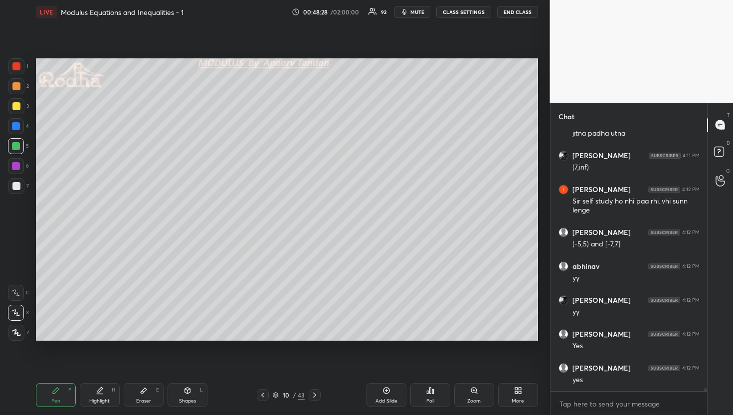
click at [17, 87] on div at bounding box center [16, 86] width 8 height 8
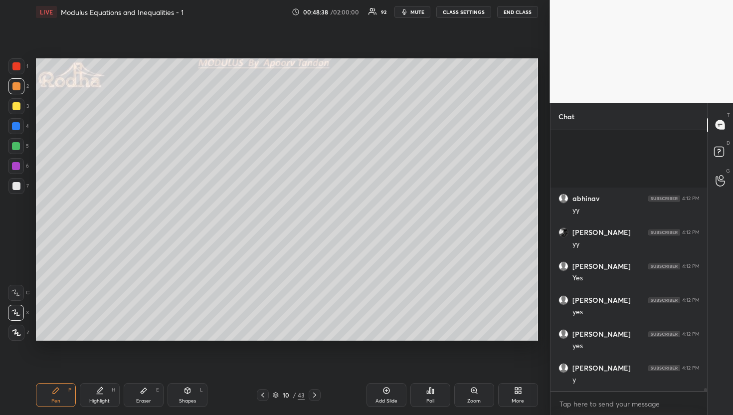
scroll to position [22683, 0]
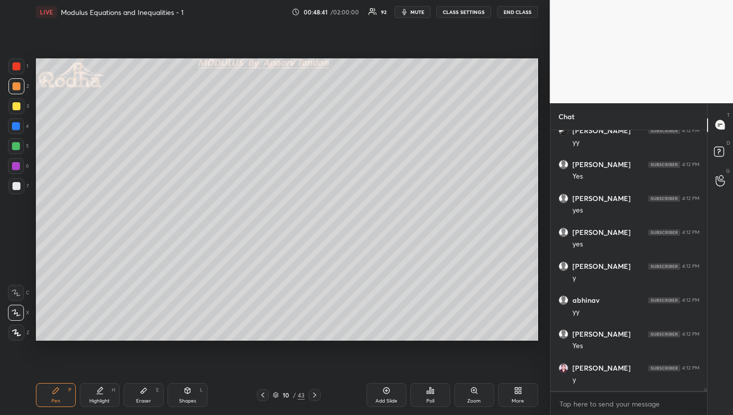
click at [20, 187] on div at bounding box center [16, 186] width 16 height 16
drag, startPoint x: 18, startPoint y: 128, endPoint x: 30, endPoint y: 131, distance: 12.7
click at [18, 129] on div at bounding box center [16, 126] width 8 height 8
click at [16, 86] on div at bounding box center [16, 86] width 8 height 8
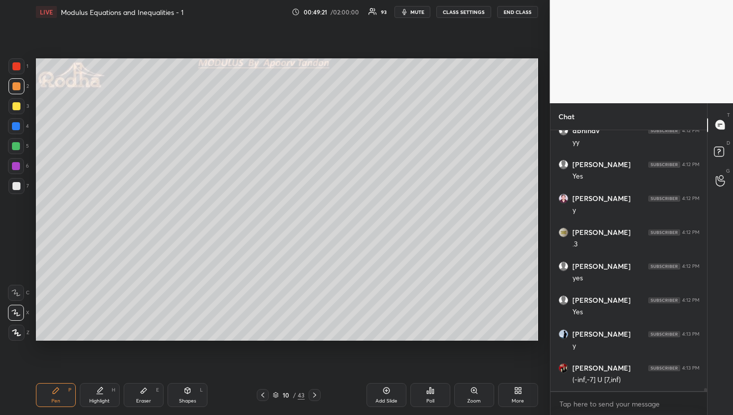
scroll to position [22886, 0]
click at [17, 186] on div at bounding box center [16, 186] width 8 height 8
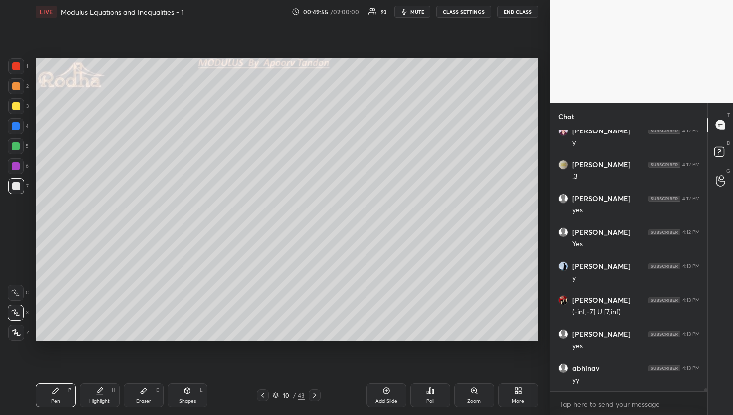
drag, startPoint x: 18, startPoint y: 123, endPoint x: 32, endPoint y: 120, distance: 14.2
click at [18, 123] on div at bounding box center [16, 126] width 8 height 8
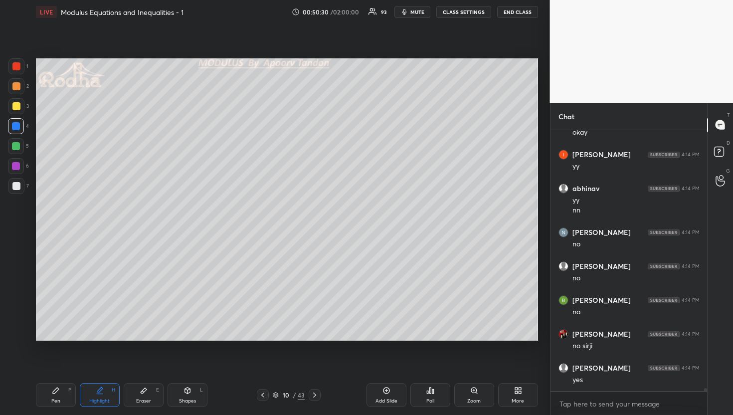
scroll to position [23303, 0]
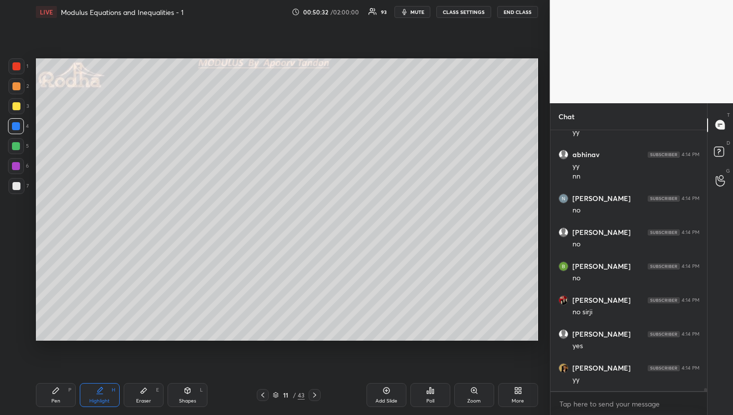
click at [16, 143] on div at bounding box center [16, 146] width 8 height 8
click at [16, 184] on div at bounding box center [16, 186] width 8 height 8
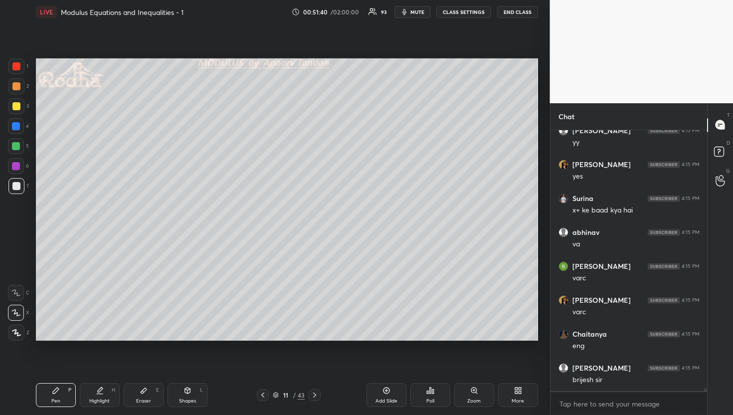
scroll to position [23981, 0]
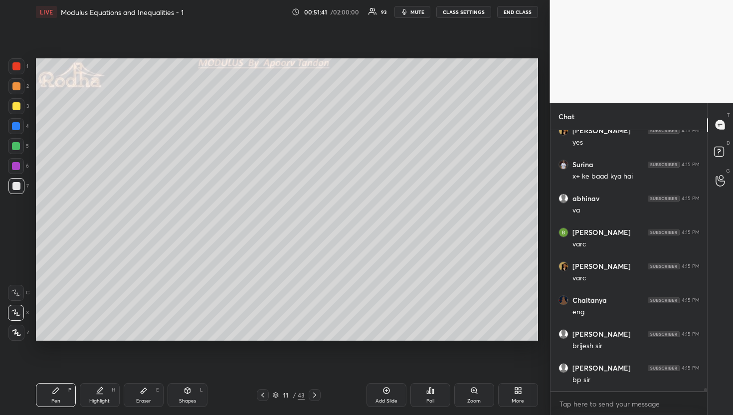
click at [14, 142] on div at bounding box center [16, 146] width 8 height 8
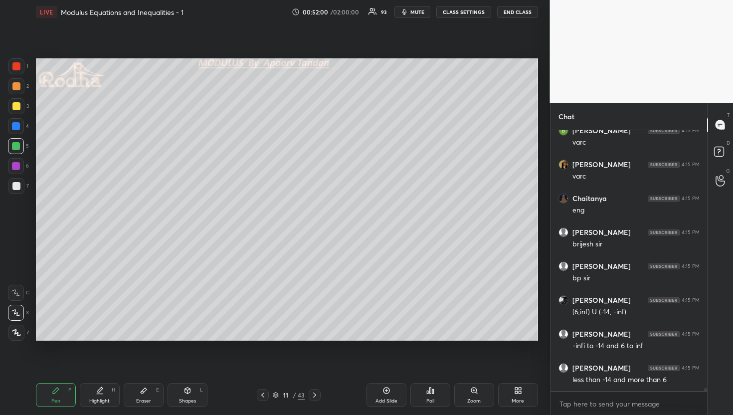
scroll to position [24117, 0]
click at [14, 185] on div at bounding box center [16, 186] width 8 height 8
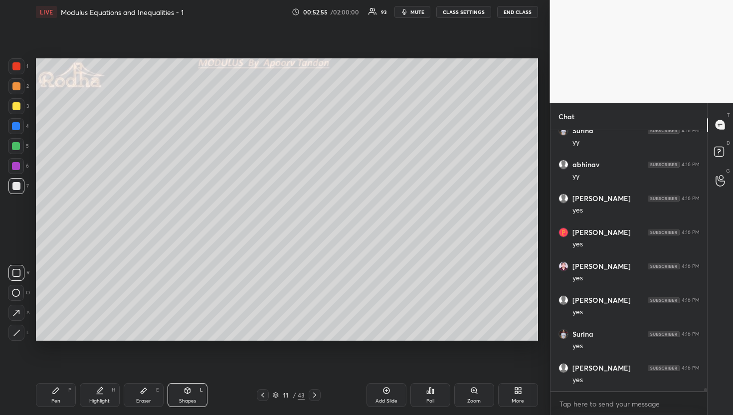
scroll to position [23281, 0]
drag, startPoint x: 16, startPoint y: 149, endPoint x: 22, endPoint y: 147, distance: 6.0
click at [16, 149] on div at bounding box center [16, 146] width 8 height 8
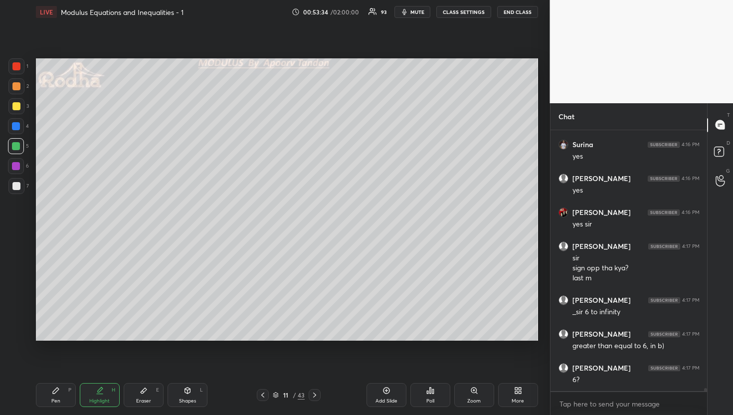
scroll to position [23470, 0]
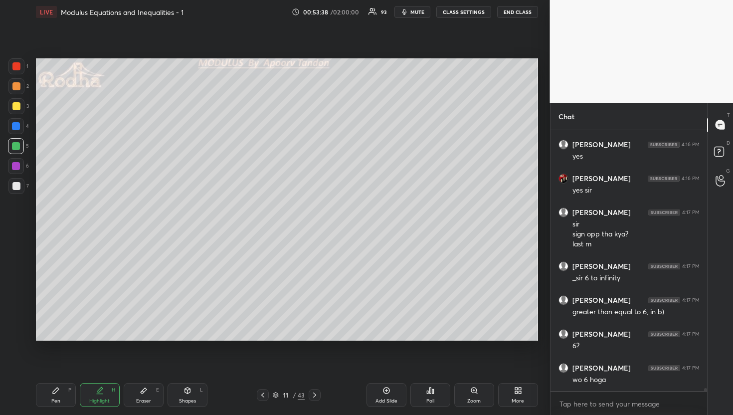
click at [144, 396] on div "Eraser E" at bounding box center [144, 395] width 40 height 24
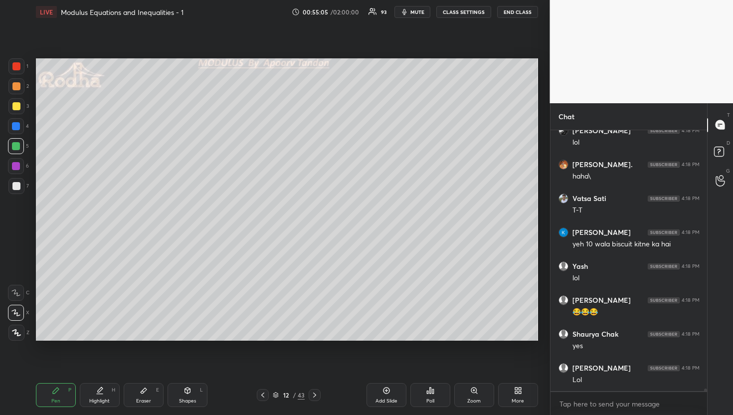
scroll to position [24826, 0]
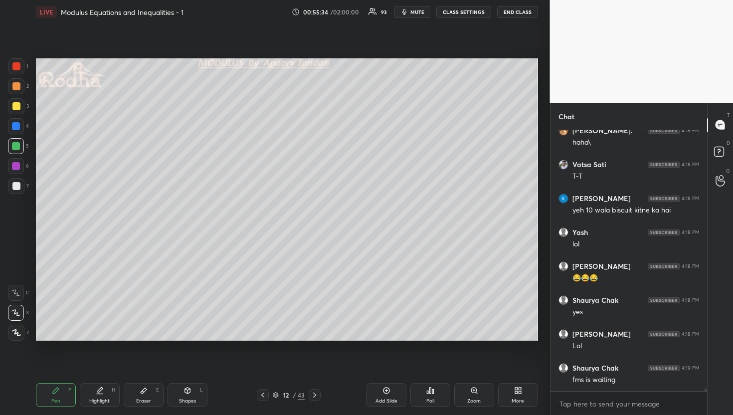
drag, startPoint x: 142, startPoint y: 390, endPoint x: 146, endPoint y: 371, distance: 19.4
click at [142, 389] on icon at bounding box center [144, 390] width 8 height 8
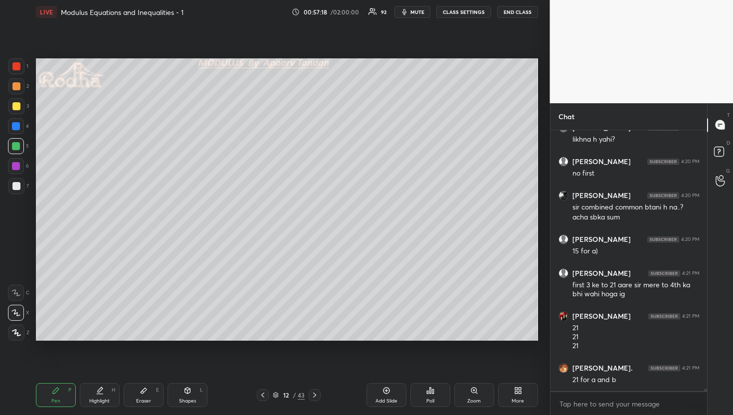
scroll to position [25168, 0]
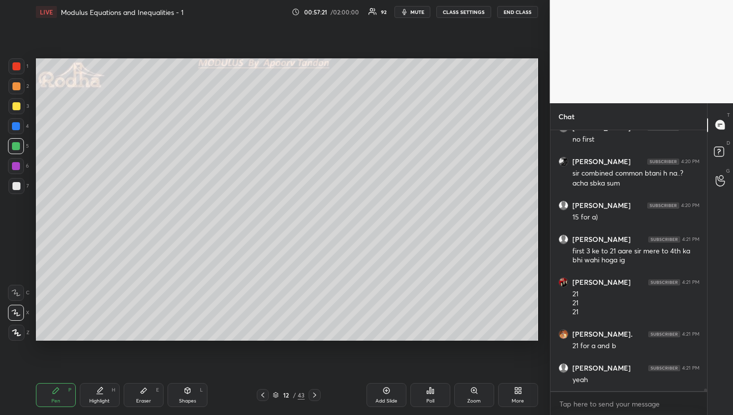
drag, startPoint x: 19, startPoint y: 186, endPoint x: 27, endPoint y: 184, distance: 7.7
click at [19, 186] on div at bounding box center [16, 186] width 8 height 8
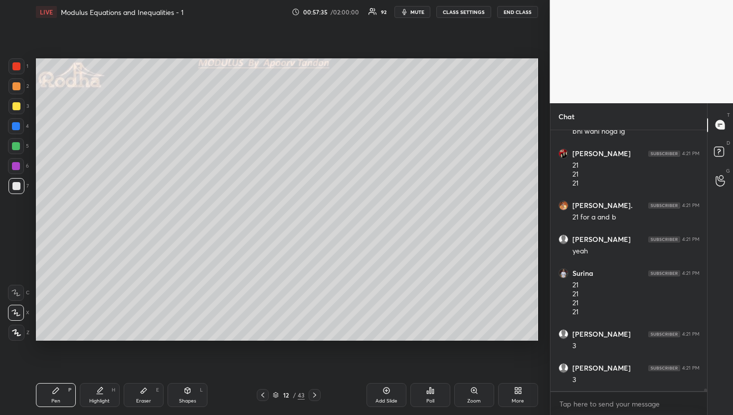
scroll to position [25331, 0]
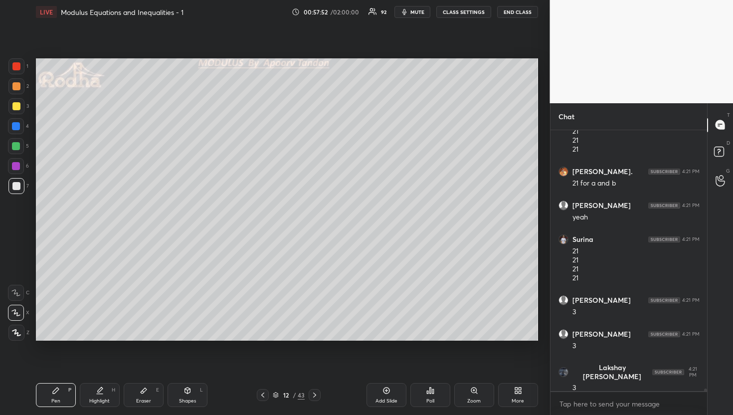
drag, startPoint x: 15, startPoint y: 69, endPoint x: 29, endPoint y: 77, distance: 15.8
click at [15, 70] on div at bounding box center [16, 66] width 8 height 8
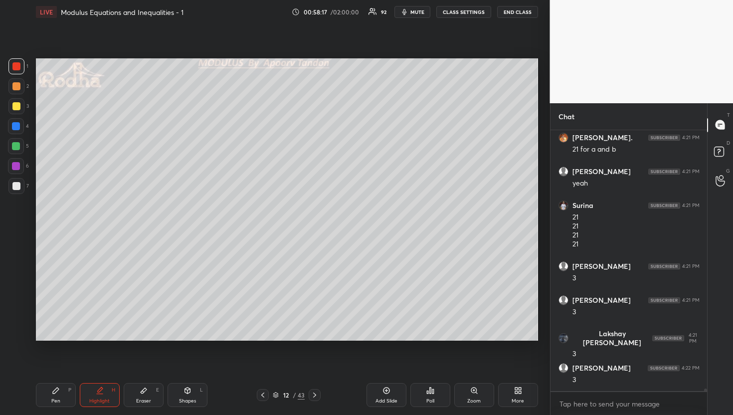
scroll to position [25399, 0]
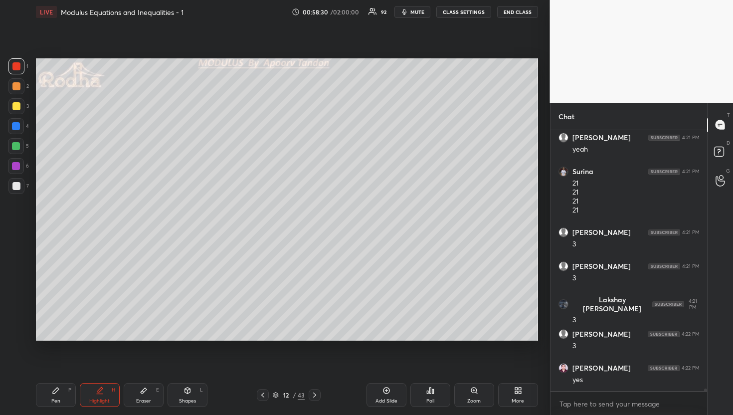
click at [21, 186] on div at bounding box center [16, 186] width 16 height 16
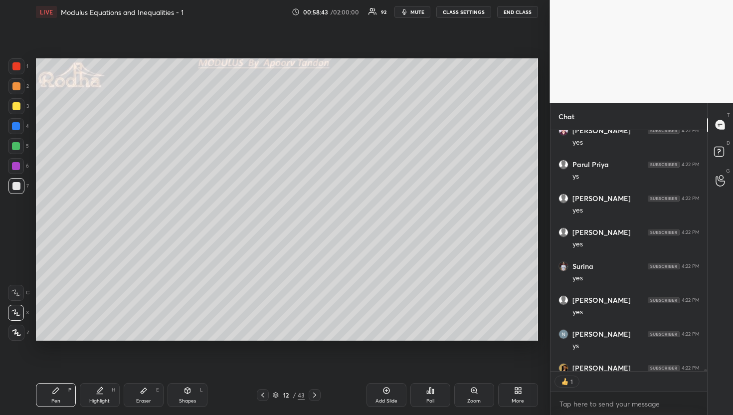
scroll to position [25690, 0]
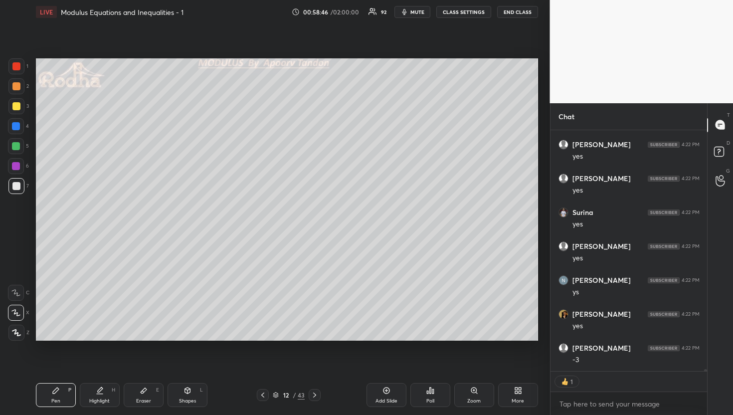
click at [18, 68] on div at bounding box center [16, 66] width 8 height 8
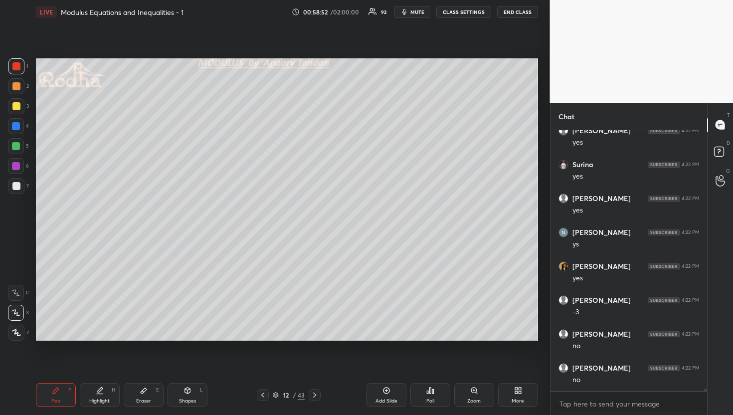
scroll to position [25772, 0]
click at [16, 129] on div at bounding box center [16, 126] width 8 height 8
click at [17, 187] on div at bounding box center [16, 186] width 8 height 8
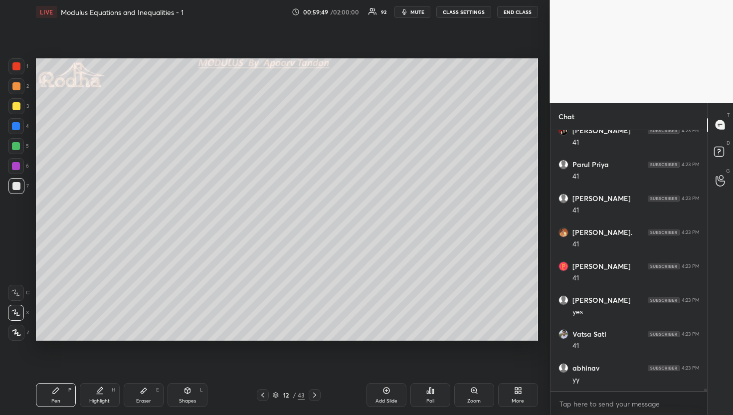
click at [315, 396] on icon at bounding box center [315, 395] width 8 height 8
drag, startPoint x: 15, startPoint y: 108, endPoint x: 23, endPoint y: 108, distance: 8.0
click at [16, 108] on div at bounding box center [16, 106] width 8 height 8
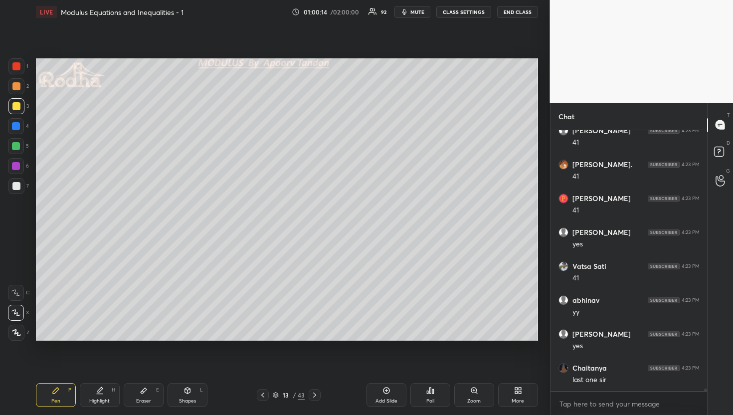
scroll to position [26721, 0]
click at [16, 143] on div at bounding box center [16, 146] width 8 height 8
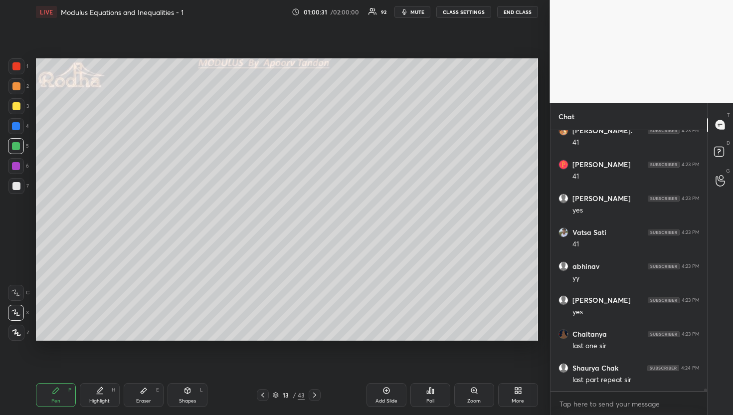
click at [21, 126] on div at bounding box center [16, 126] width 16 height 16
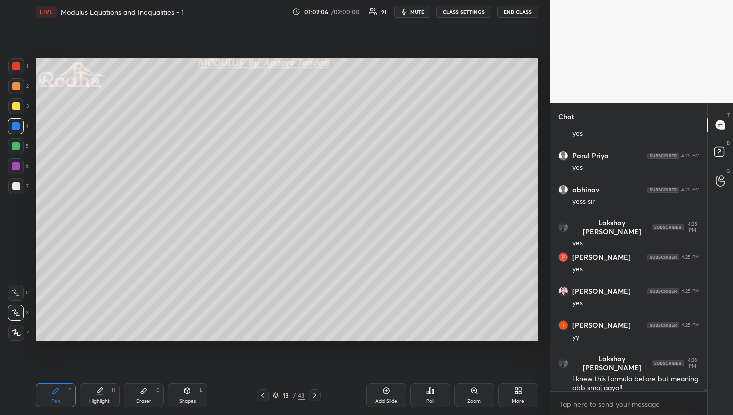
scroll to position [27239, 0]
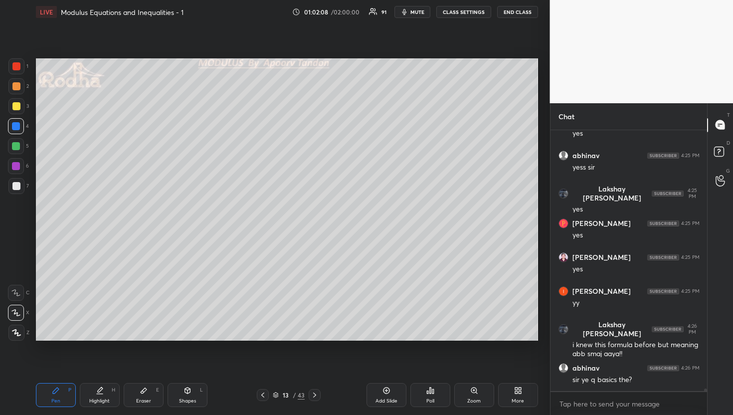
drag, startPoint x: 17, startPoint y: 146, endPoint x: 32, endPoint y: 147, distance: 14.5
click at [17, 146] on div at bounding box center [16, 146] width 8 height 8
drag, startPoint x: 416, startPoint y: 350, endPoint x: 416, endPoint y: 343, distance: 7.0
drag, startPoint x: 315, startPoint y: 395, endPoint x: 318, endPoint y: 385, distance: 10.6
click at [314, 395] on icon at bounding box center [315, 395] width 8 height 8
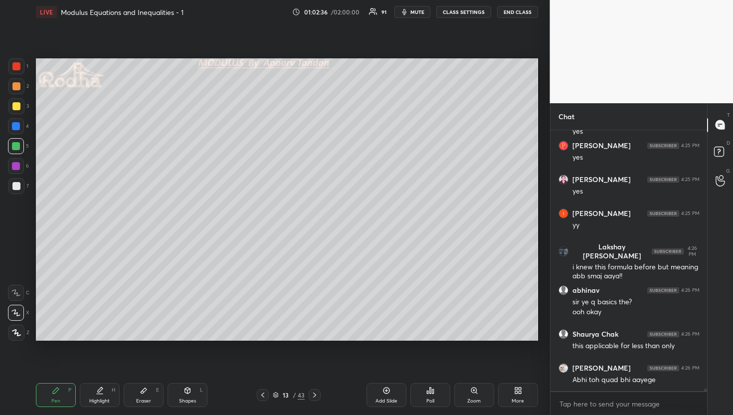
scroll to position [27350, 0]
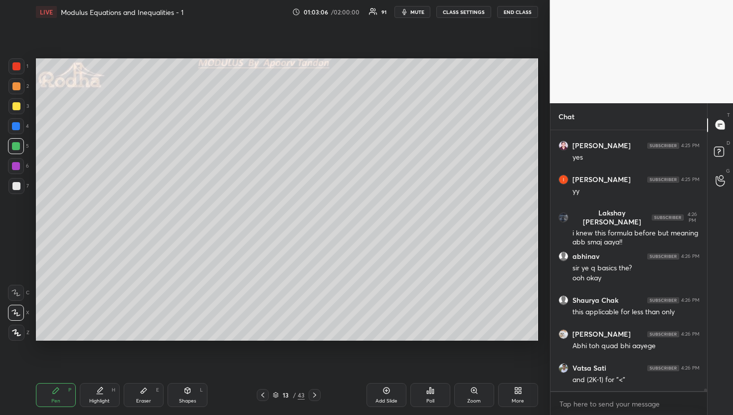
drag, startPoint x: 144, startPoint y: 395, endPoint x: 148, endPoint y: 374, distance: 21.8
click at [144, 392] on div "Eraser E" at bounding box center [144, 395] width 40 height 24
click at [16, 186] on div at bounding box center [16, 186] width 8 height 8
click at [13, 140] on div at bounding box center [16, 146] width 16 height 16
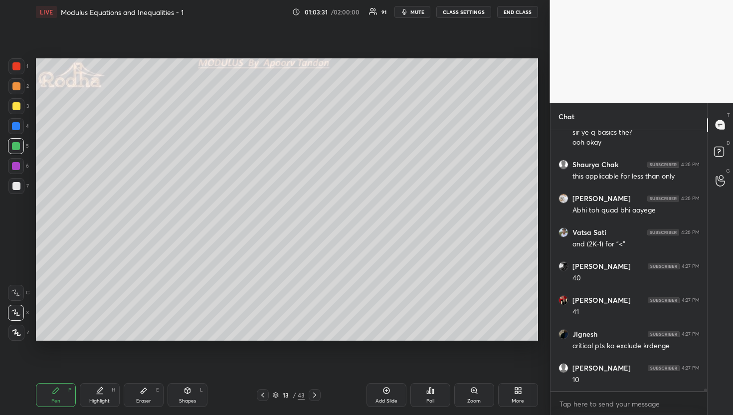
scroll to position [27520, 0]
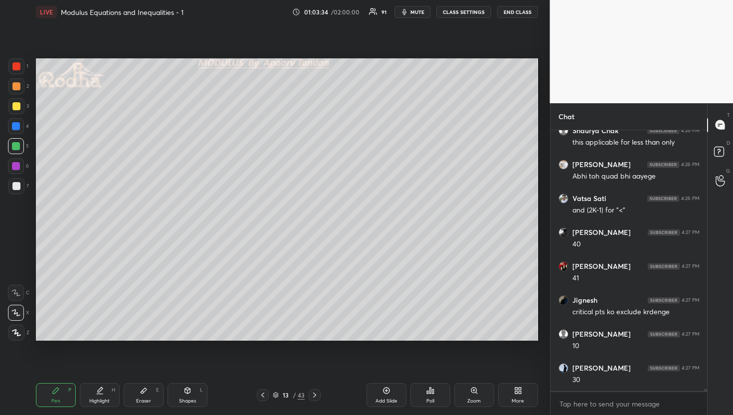
click at [10, 124] on div at bounding box center [16, 126] width 16 height 16
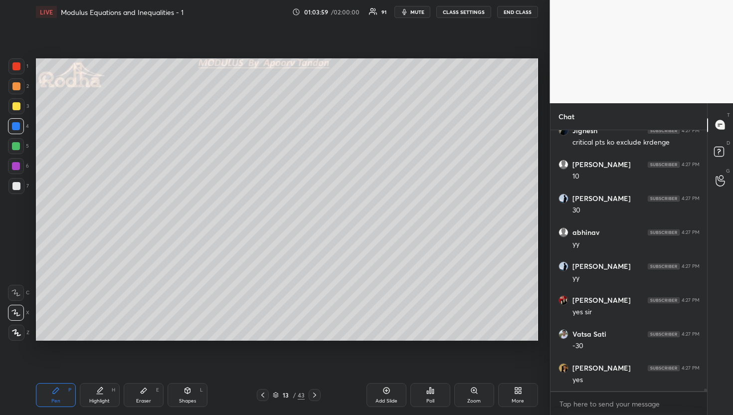
scroll to position [27723, 0]
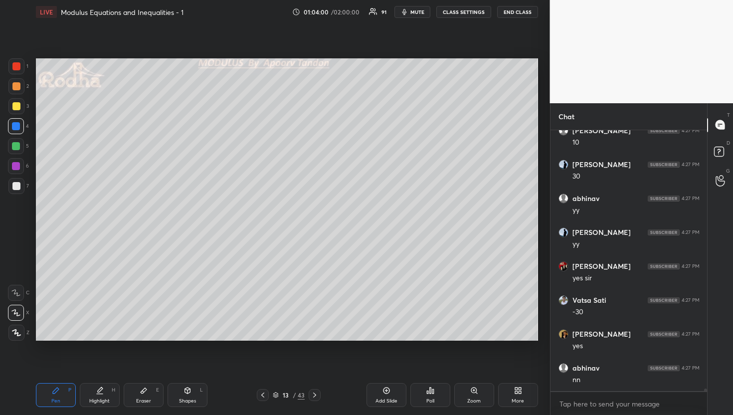
drag, startPoint x: 17, startPoint y: 87, endPoint x: 27, endPoint y: 93, distance: 12.1
click at [17, 87] on div at bounding box center [16, 86] width 8 height 8
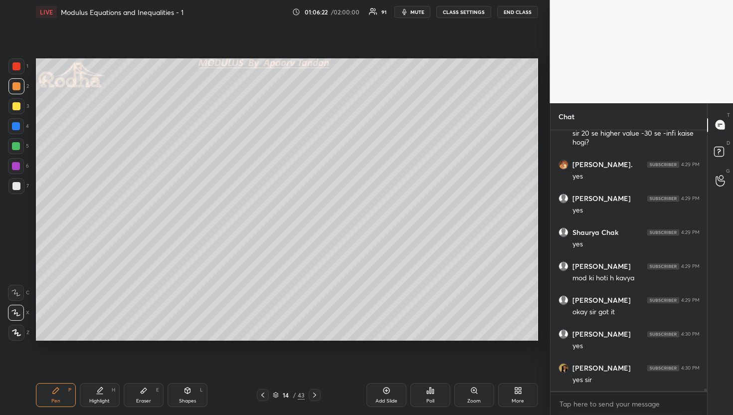
scroll to position [28285, 0]
click at [21, 144] on div at bounding box center [16, 146] width 16 height 16
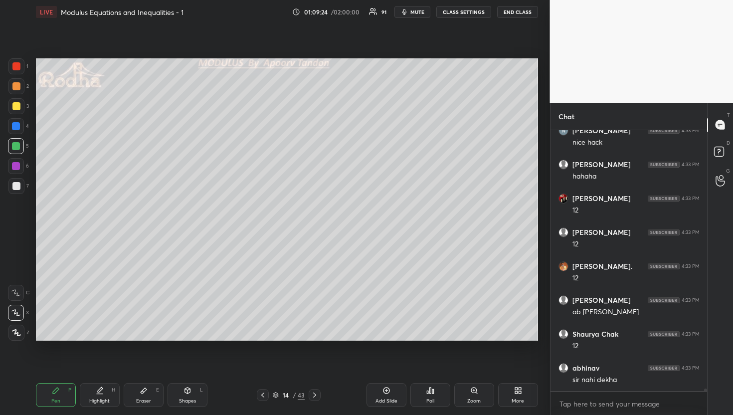
scroll to position [30028, 0]
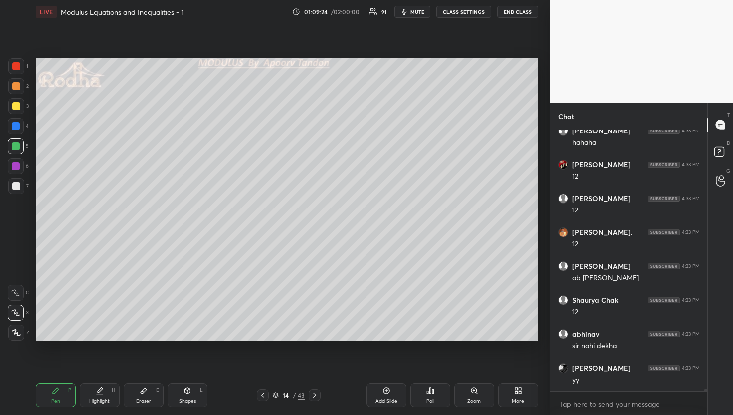
click at [17, 186] on div at bounding box center [16, 186] width 8 height 8
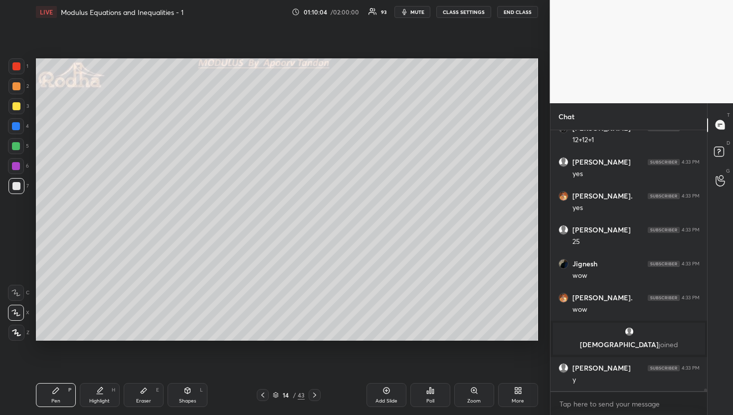
scroll to position [28350, 0]
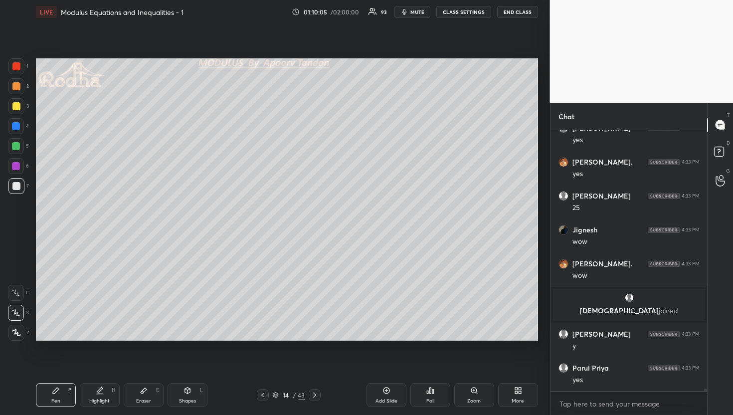
click at [316, 396] on icon at bounding box center [315, 395] width 8 height 8
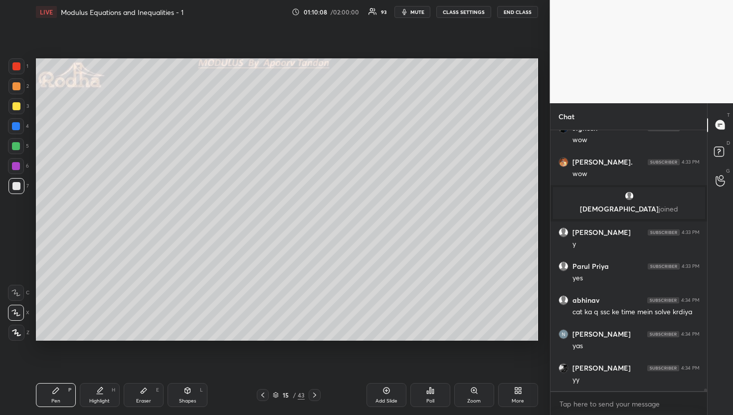
scroll to position [28486, 0]
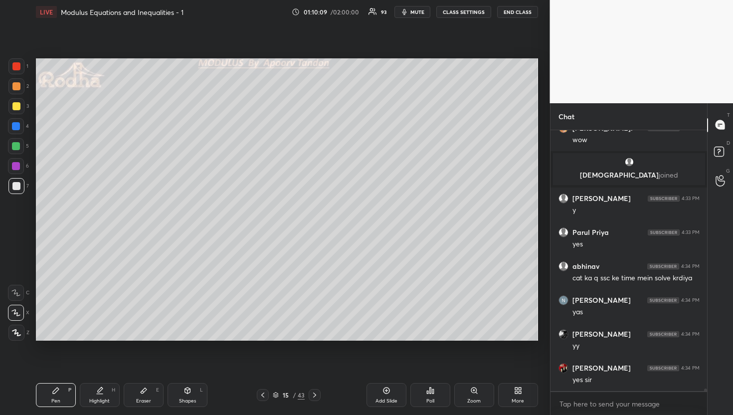
click at [12, 144] on div at bounding box center [16, 146] width 8 height 8
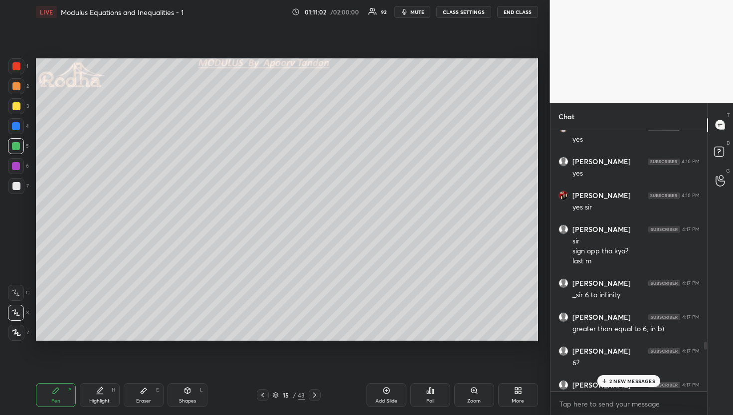
scroll to position [23964, 0]
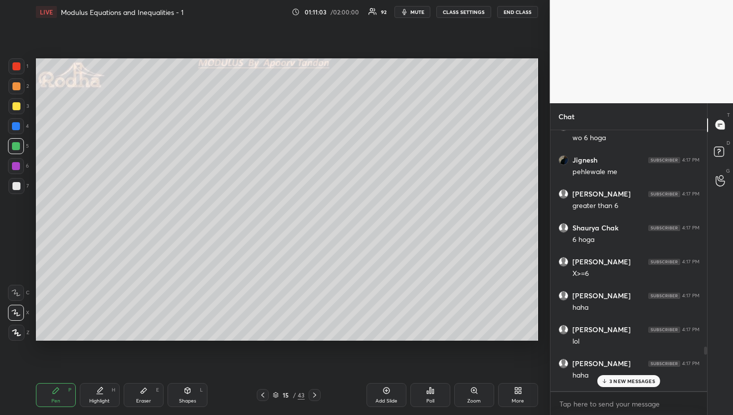
click at [641, 382] on p "3 NEW MESSAGES" at bounding box center [632, 381] width 46 height 6
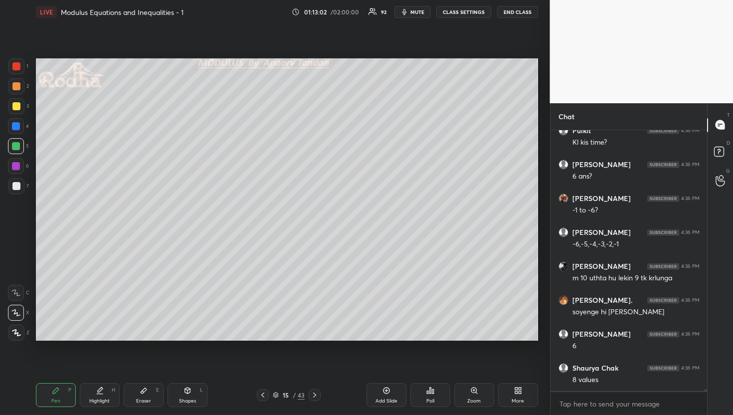
scroll to position [32735, 0]
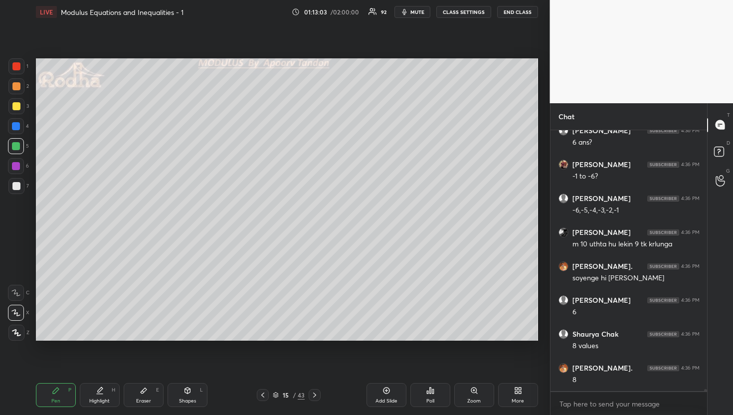
click at [17, 185] on div at bounding box center [16, 186] width 8 height 8
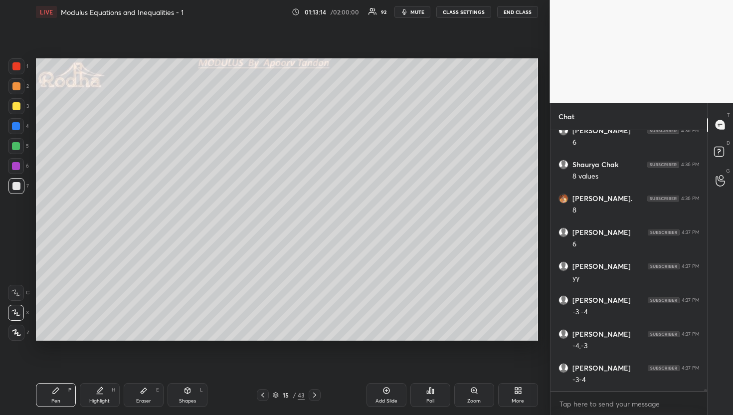
scroll to position [32938, 0]
click at [17, 144] on div at bounding box center [16, 146] width 8 height 8
click at [16, 126] on div at bounding box center [16, 126] width 8 height 8
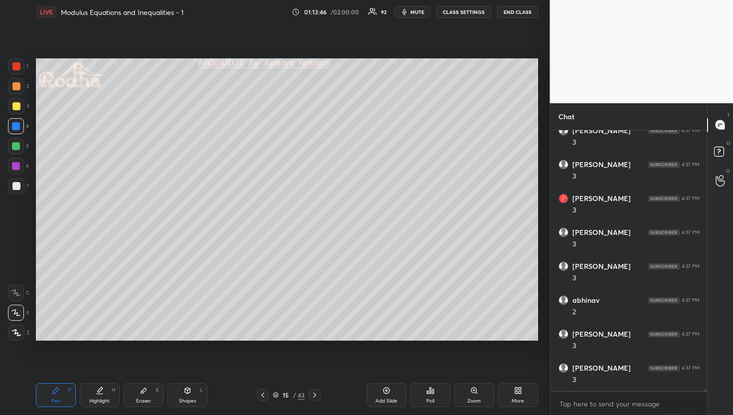
drag, startPoint x: 16, startPoint y: 146, endPoint x: 32, endPoint y: 146, distance: 16.0
click at [16, 146] on div at bounding box center [16, 146] width 8 height 8
click at [16, 103] on div at bounding box center [16, 106] width 8 height 8
drag, startPoint x: 17, startPoint y: 145, endPoint x: 33, endPoint y: 166, distance: 26.6
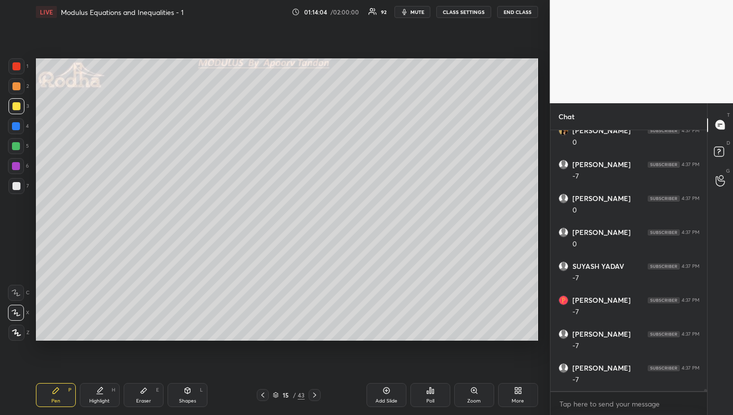
click at [17, 146] on div at bounding box center [16, 146] width 8 height 8
drag, startPoint x: 15, startPoint y: 186, endPoint x: 20, endPoint y: 188, distance: 5.4
click at [16, 186] on div at bounding box center [16, 186] width 8 height 8
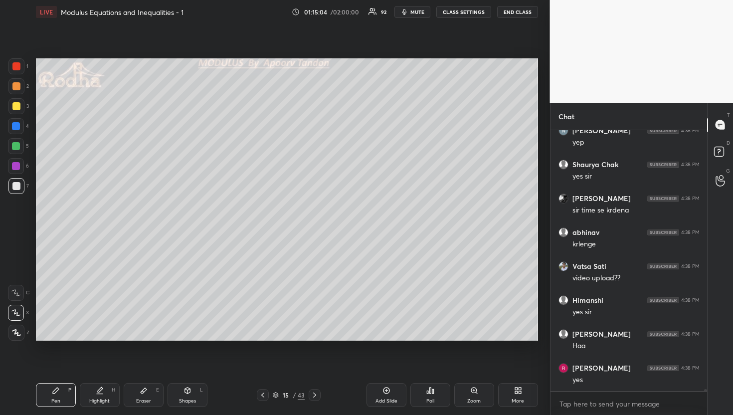
scroll to position [0, 0]
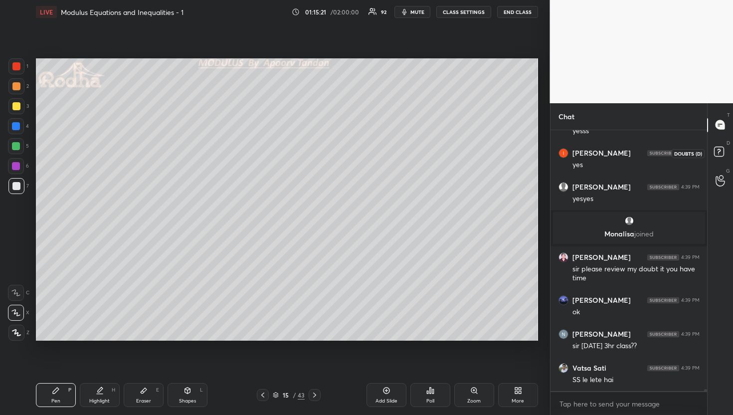
click at [722, 152] on rect at bounding box center [718, 151] width 9 height 9
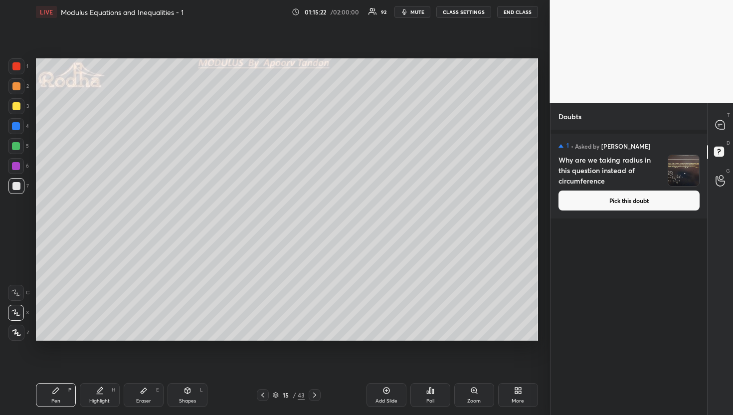
drag, startPoint x: 650, startPoint y: 200, endPoint x: 654, endPoint y: 198, distance: 5.1
click at [650, 200] on button "Pick this doubt" at bounding box center [628, 200] width 141 height 20
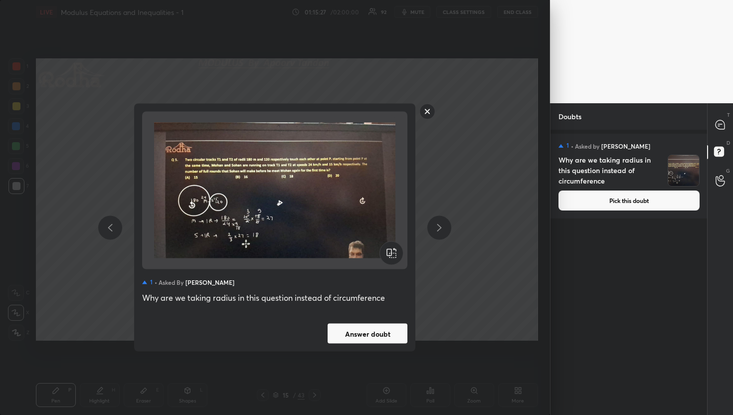
click at [430, 112] on rect at bounding box center [427, 111] width 15 height 15
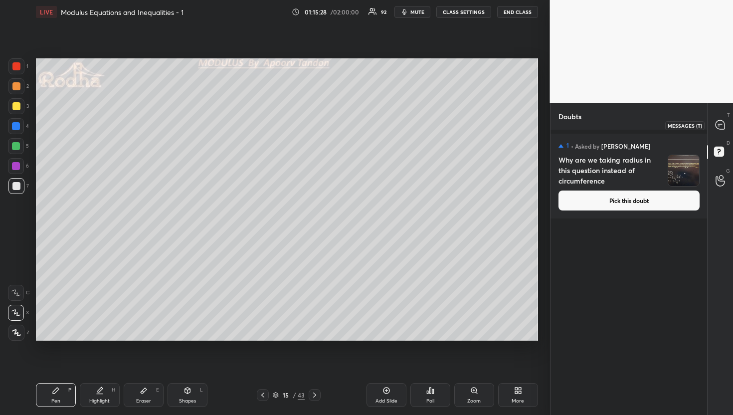
click at [724, 122] on div at bounding box center [721, 125] width 20 height 18
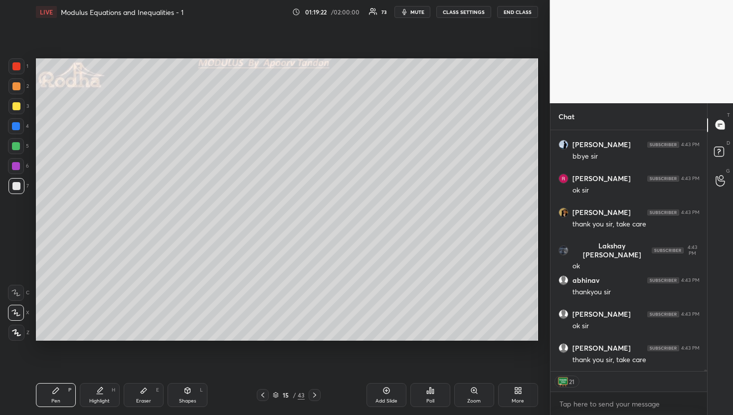
scroll to position [35913, 0]
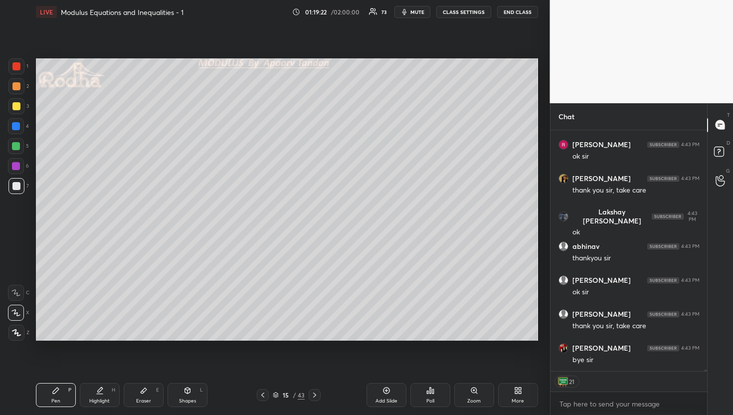
click at [518, 10] on button "END CLASS" at bounding box center [517, 12] width 41 height 12
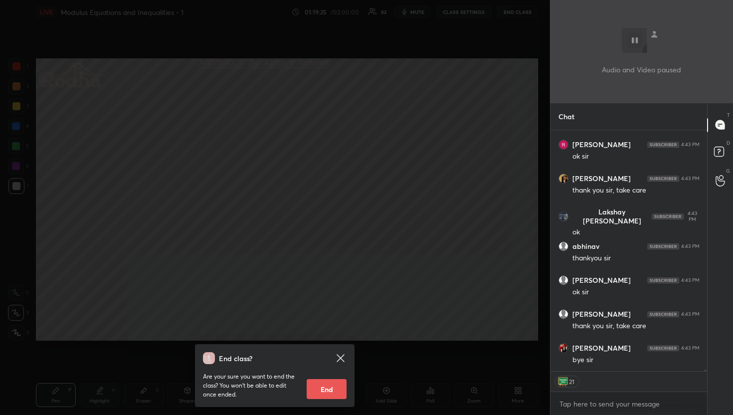
click at [327, 386] on button "End" at bounding box center [327, 389] width 40 height 20
type textarea "x"
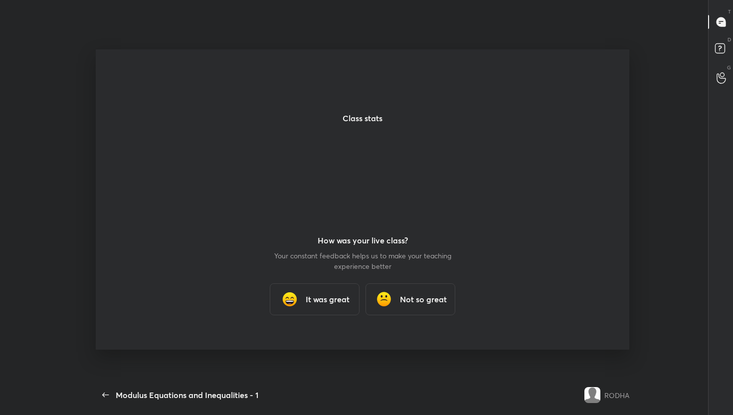
scroll to position [3, 0]
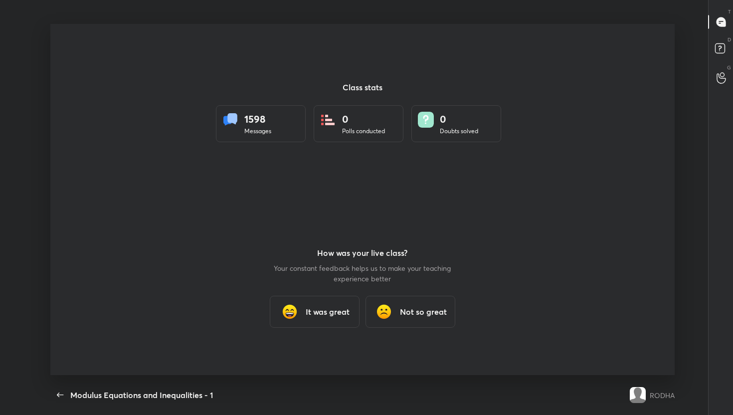
click at [376, 297] on div at bounding box center [362, 199] width 624 height 351
